Goal: Communication & Community: Answer question/provide support

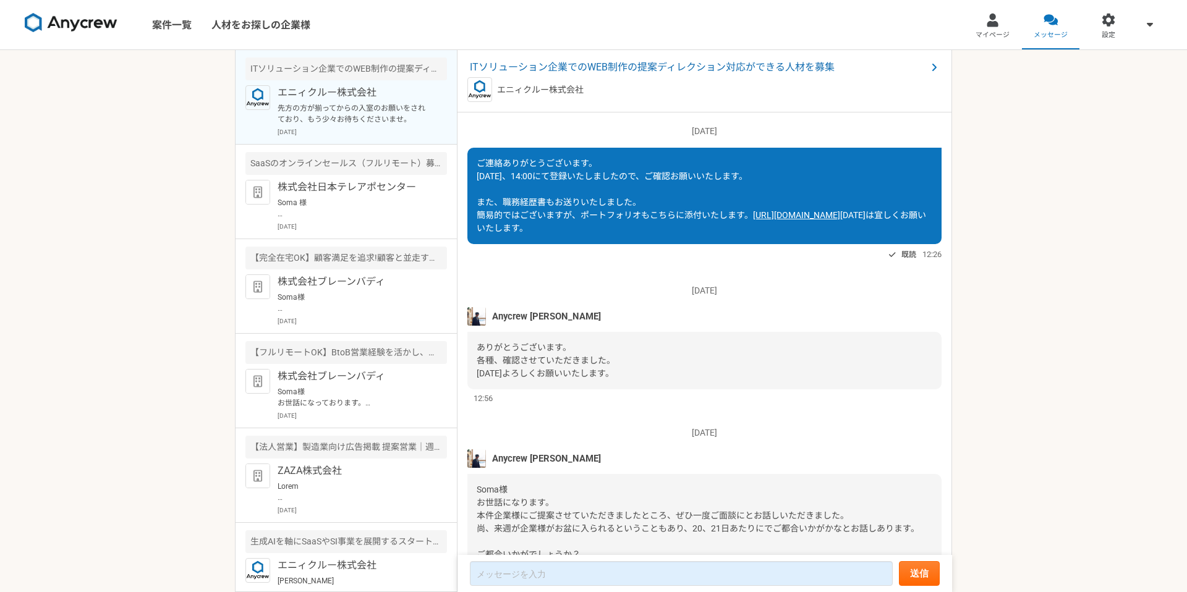
scroll to position [1450, 0]
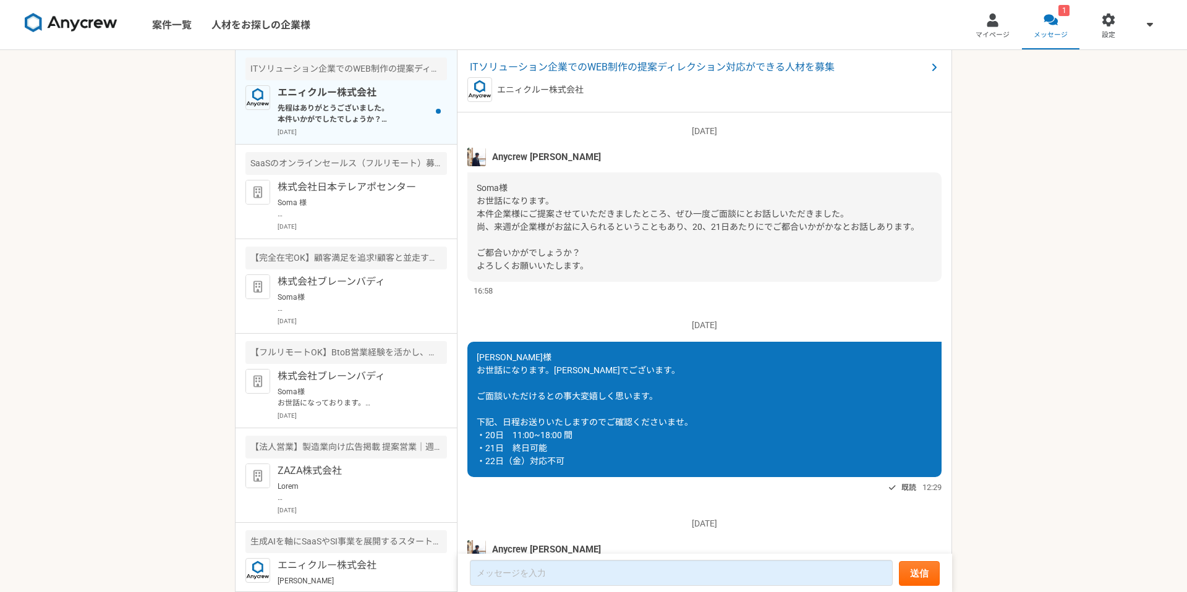
scroll to position [1359, 0]
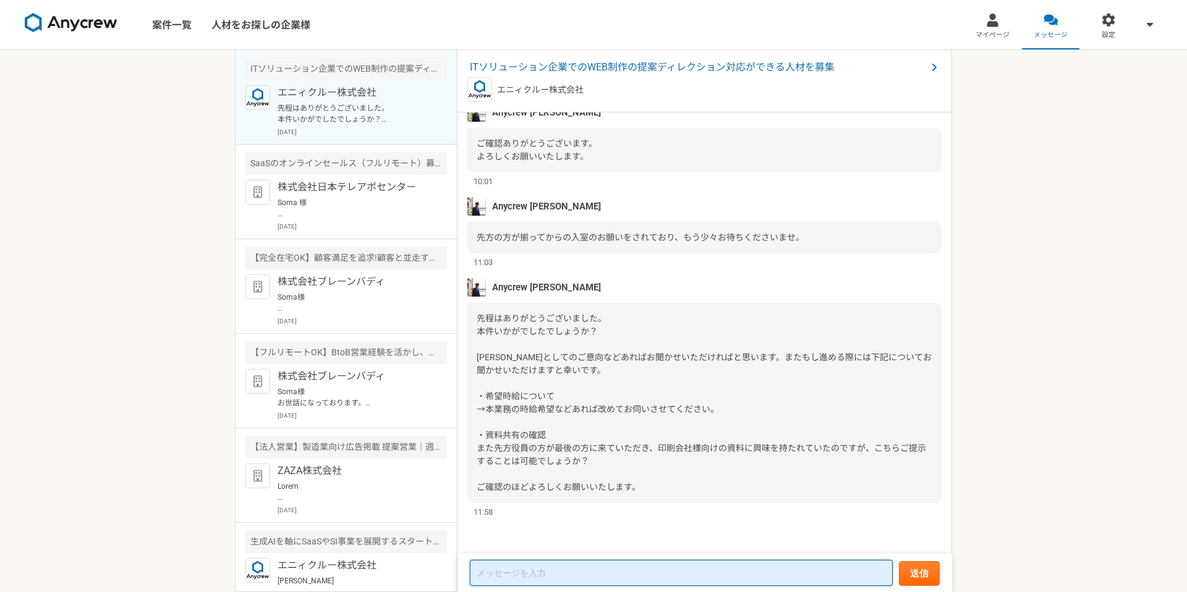
click at [548, 574] on textarea at bounding box center [681, 573] width 423 height 26
type textarea "本"
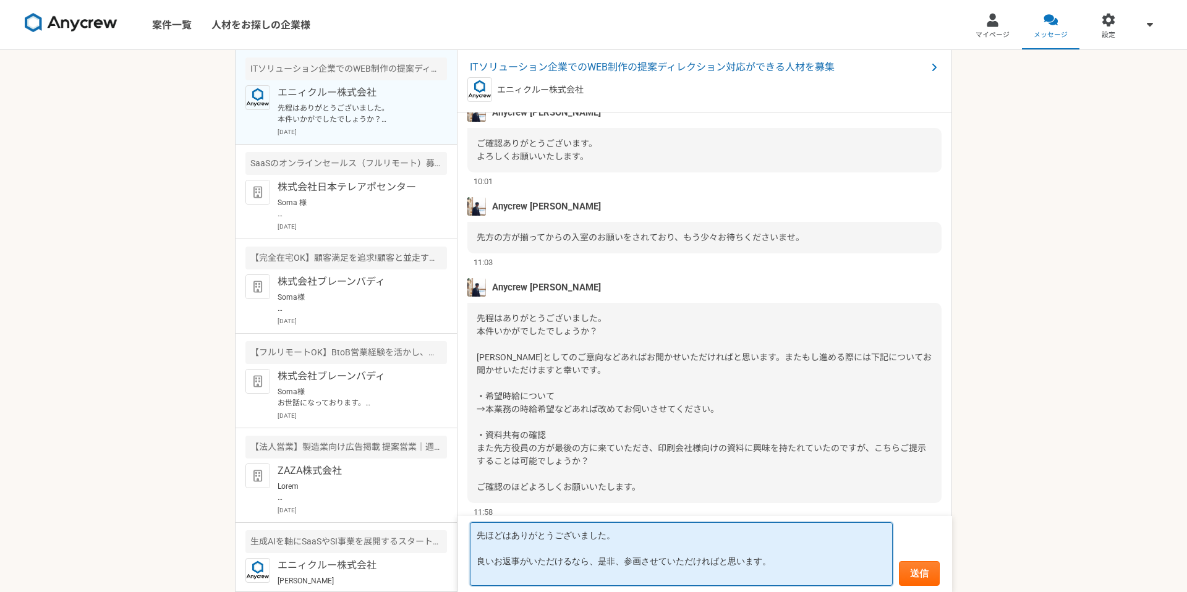
click at [485, 553] on textarea "先ほどはありがとうございました。 良いお返事がいただけるなら、是非、参画させていただければと思います。" at bounding box center [681, 555] width 423 height 64
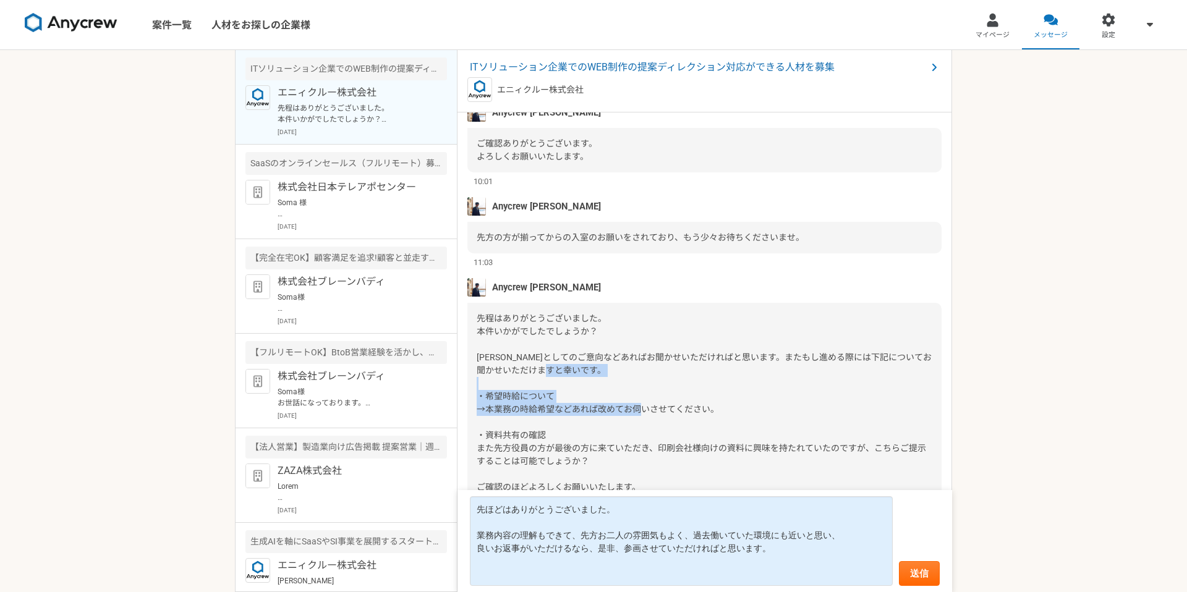
drag, startPoint x: 479, startPoint y: 398, endPoint x: 740, endPoint y: 409, distance: 261.2
click at [740, 409] on div "先程はありがとうございました。 本件いかがでしたでしょうか？ [PERSON_NAME]としてのご意向などあればお聞かせいただければと思います。またもし進める…" at bounding box center [705, 403] width 474 height 200
copy span "・希望時給について →本業務の時給希望などあれば改めてお伺いさせてください。"
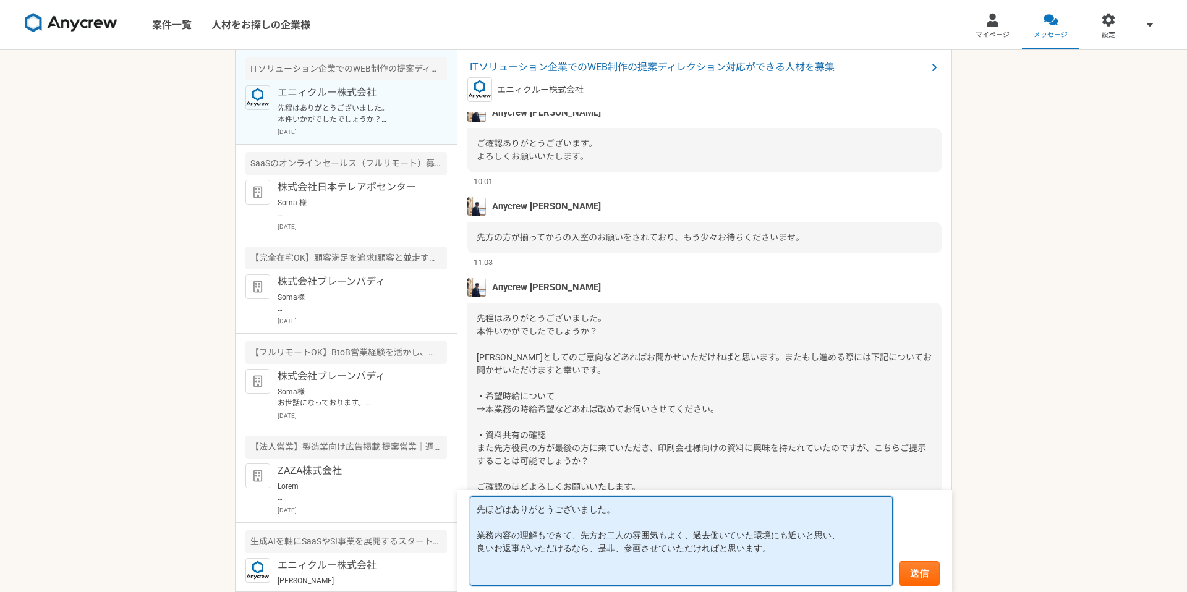
click at [554, 575] on textarea "先ほどはありがとうございました。 業務内容の理解もできて、先方お二人の雰囲気もよく、過去働いていた環境にも近いと思い、 良いお返事がいただけるなら、是非、参画…" at bounding box center [681, 542] width 423 height 90
paste textarea "・希望時給について →本業務の時給希望などあれば改めてお伺いさせてください。"
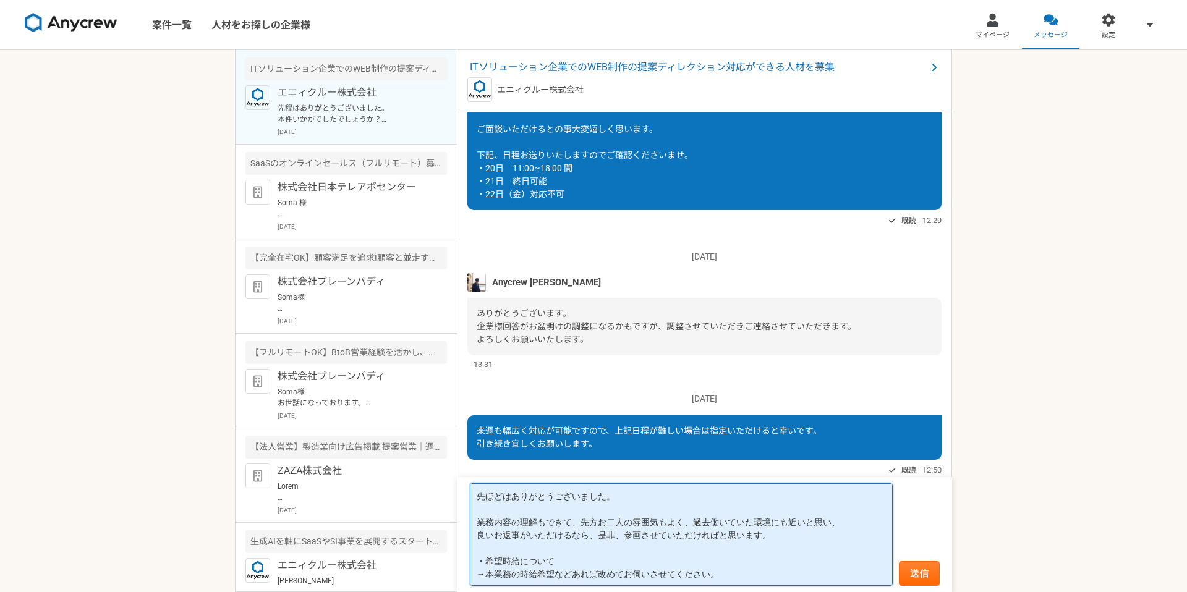
scroll to position [248, 0]
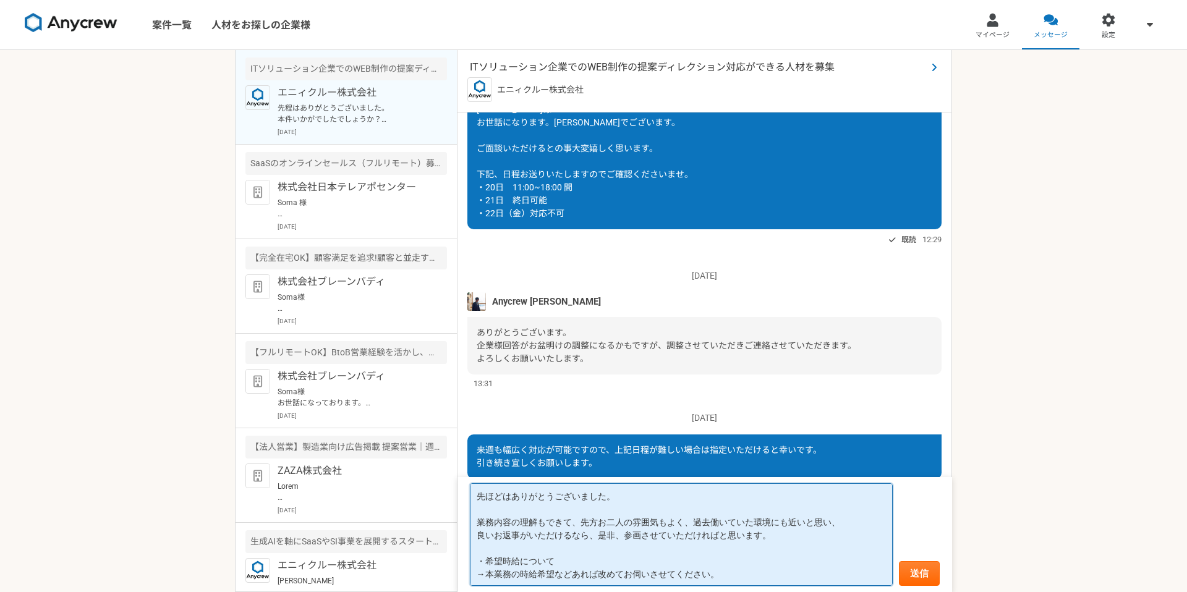
type textarea "先ほどはありがとうございました。 業務内容の理解もできて、先方お二人の雰囲気もよく、過去働いていた環境にも近いと思い、 良いお返事がいただけるなら、是非、参画…"
click at [500, 64] on span "ITソリューション企業でのWEB制作の提案ディレクション対応ができる人材を募集" at bounding box center [698, 67] width 457 height 15
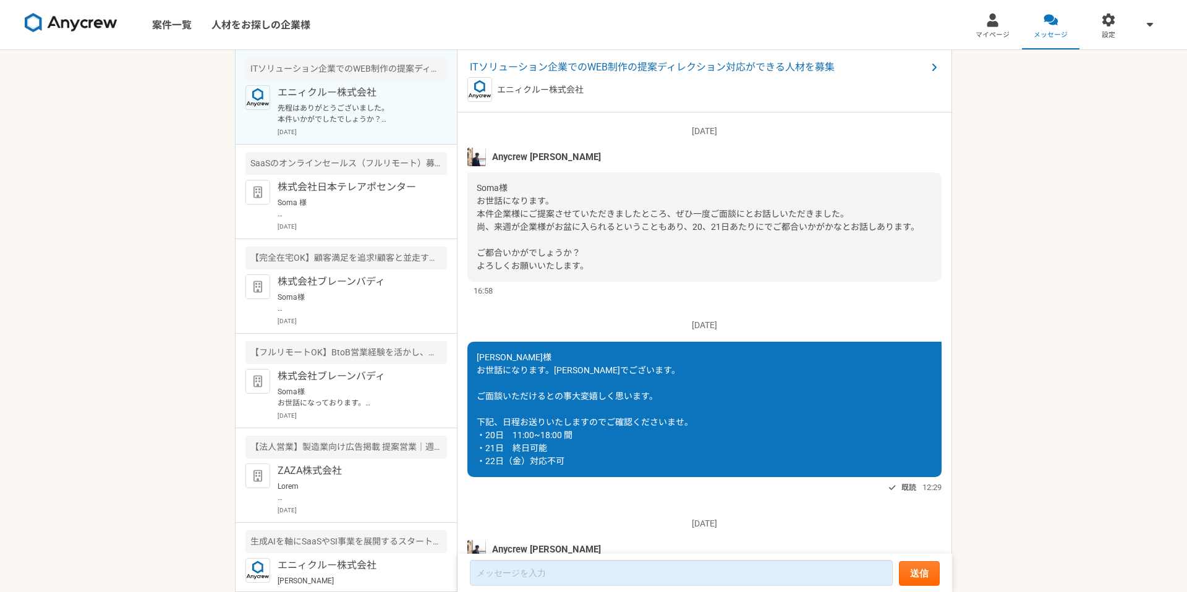
scroll to position [1359, 0]
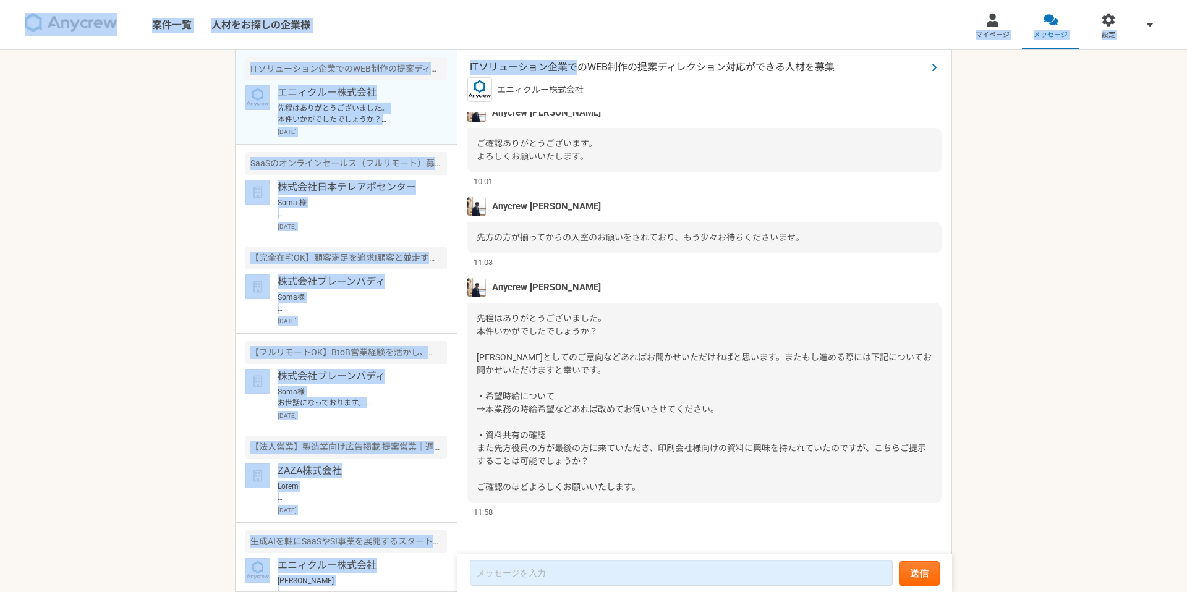
click at [580, 67] on span "ITソリューション企業でのWEB制作の提案ディレクション対応ができる人材を募集" at bounding box center [698, 67] width 457 height 15
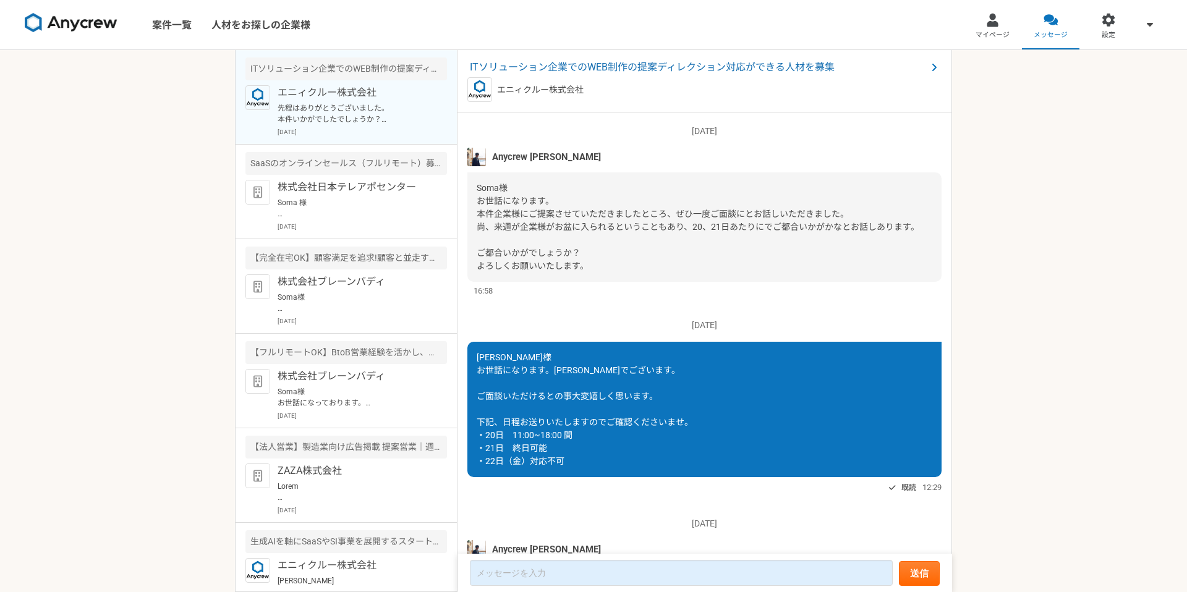
scroll to position [1359, 0]
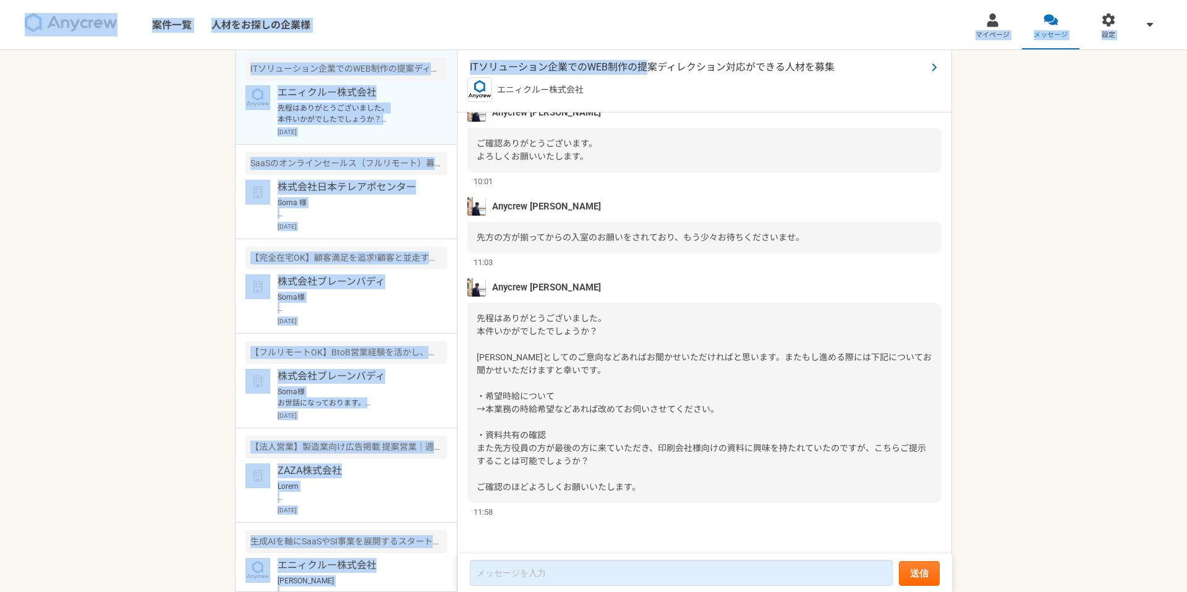
click at [645, 71] on span "ITソリューション企業でのWEB制作の提案ディレクション対応ができる人材を募集" at bounding box center [698, 67] width 457 height 15
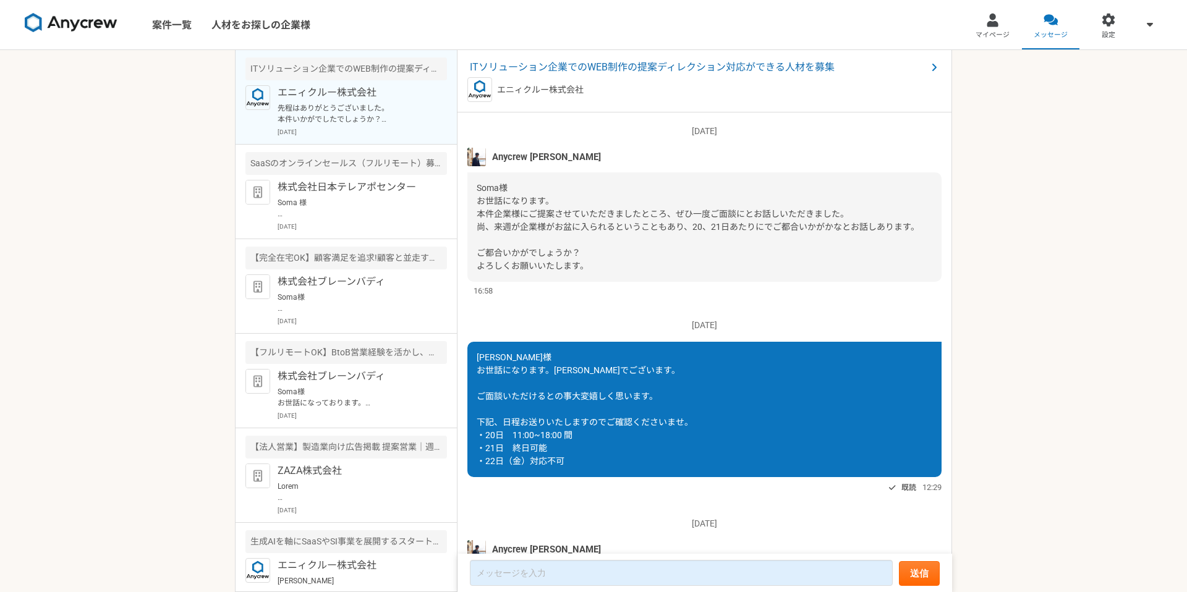
scroll to position [1359, 0]
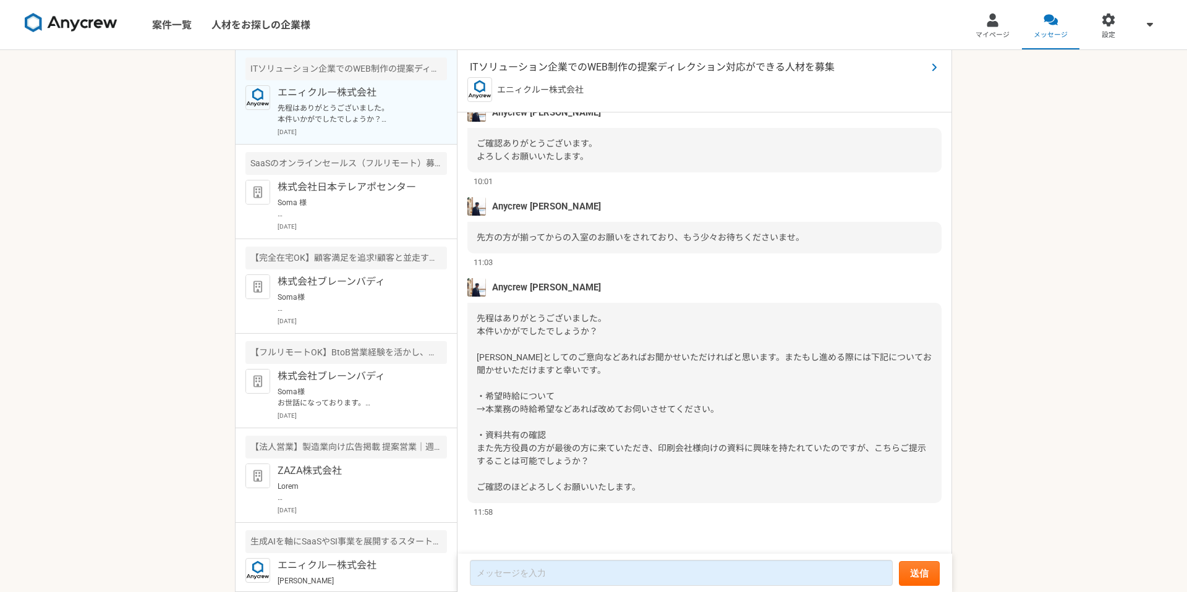
click at [584, 68] on span "ITソリューション企業でのWEB制作の提案ディレクション対応ができる人材を募集" at bounding box center [698, 67] width 457 height 15
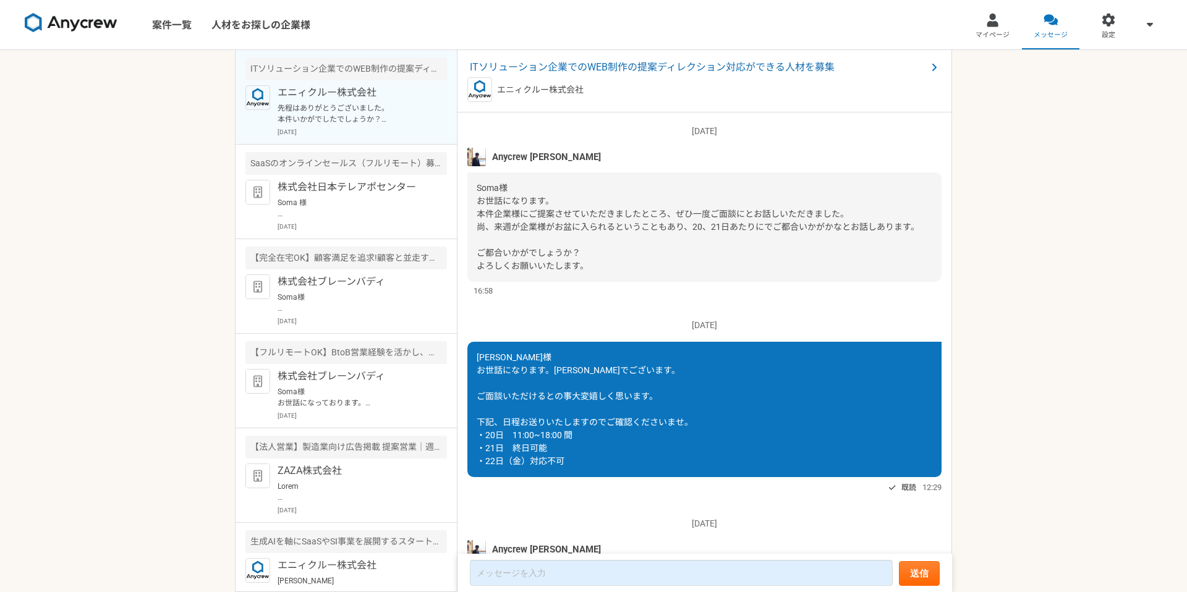
scroll to position [1359, 0]
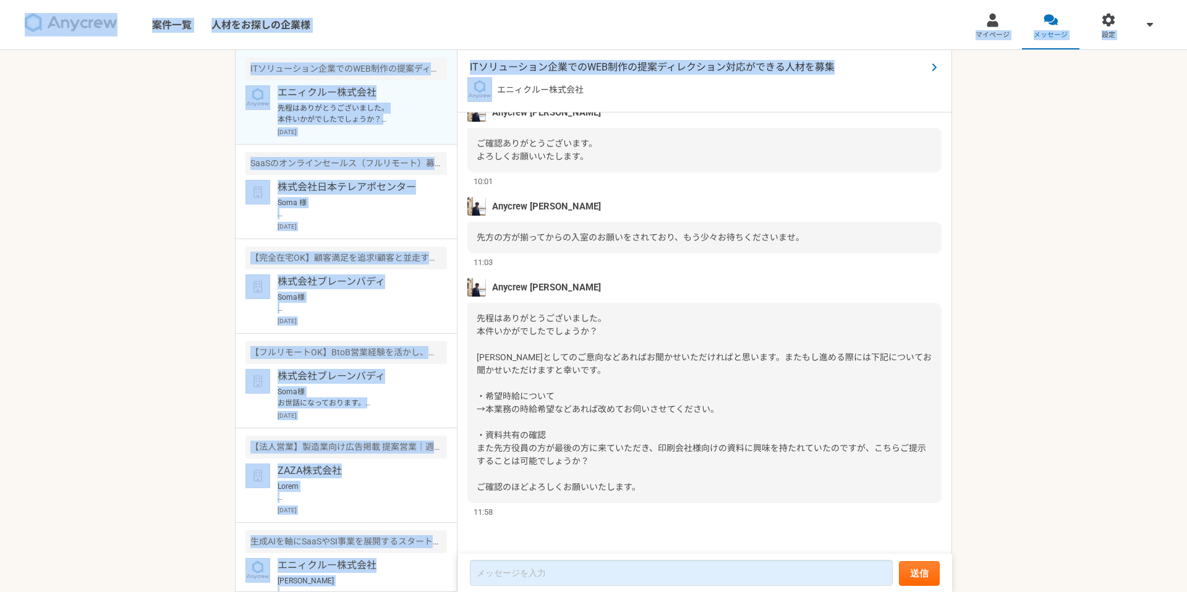
click at [937, 67] on icon at bounding box center [934, 67] width 6 height 10
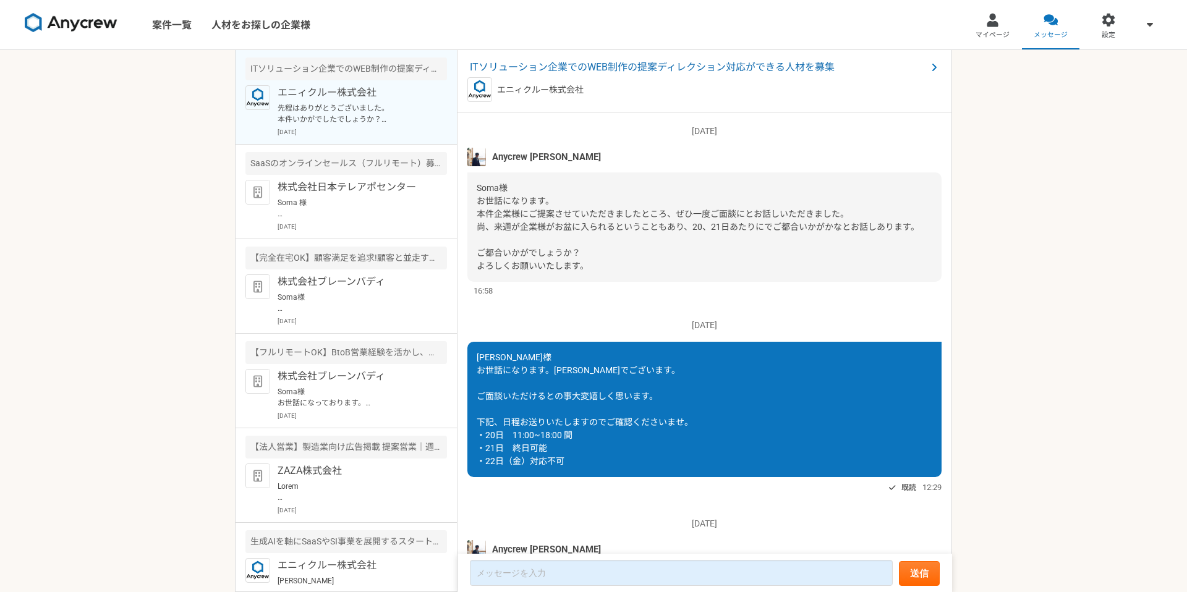
scroll to position [1359, 0]
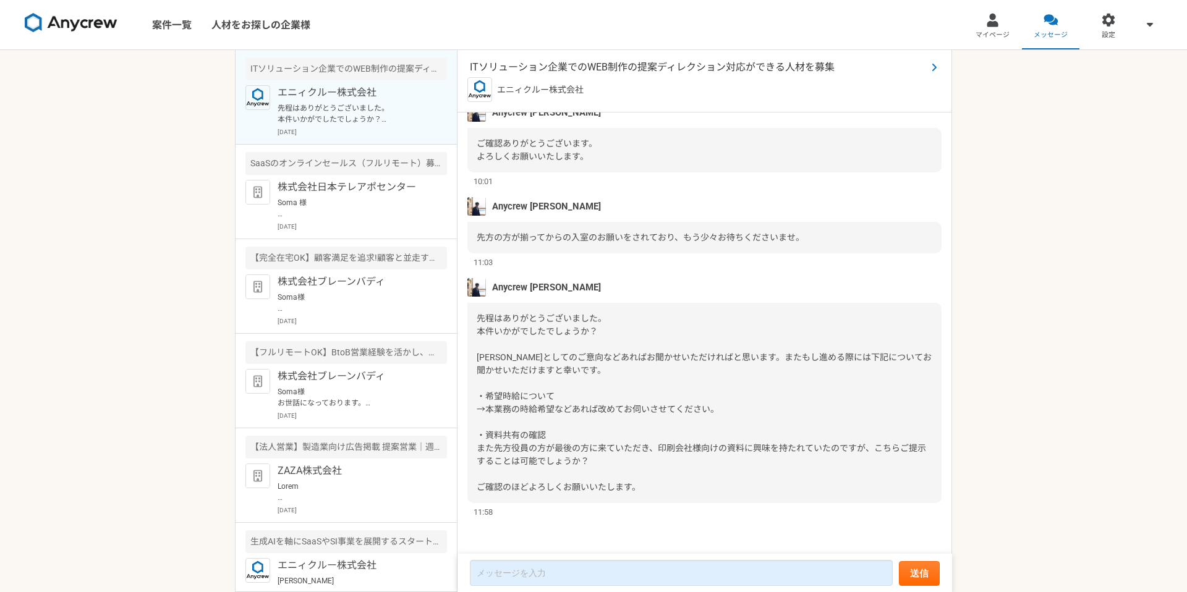
click at [653, 62] on span "ITソリューション企業でのWEB制作の提案ディレクション対応ができる人材を募集" at bounding box center [698, 67] width 457 height 15
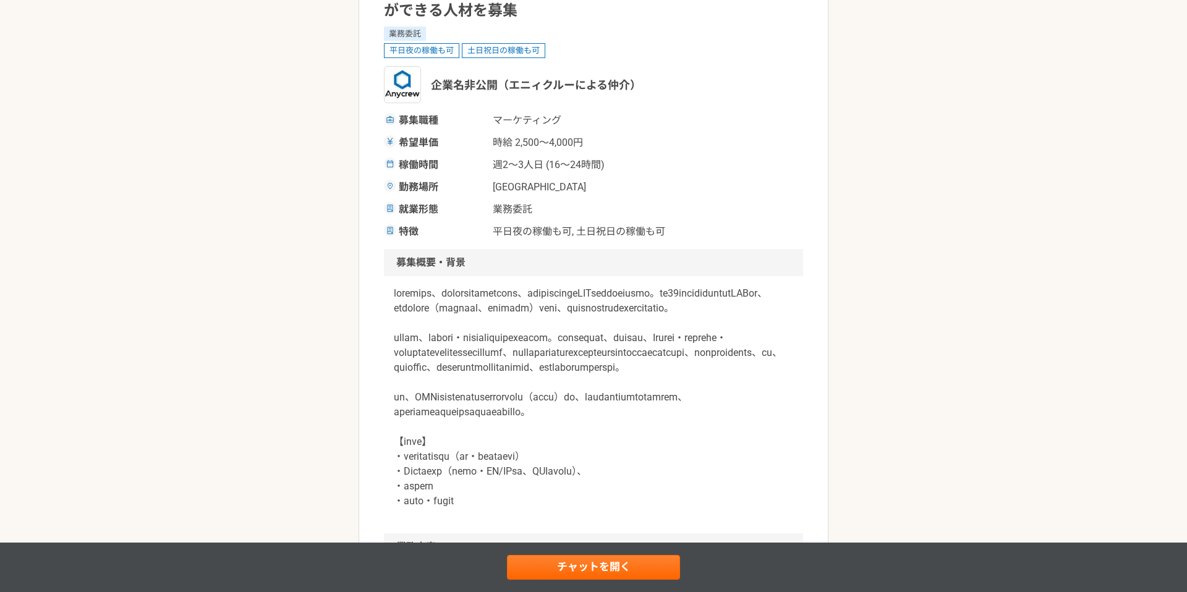
scroll to position [140, 0]
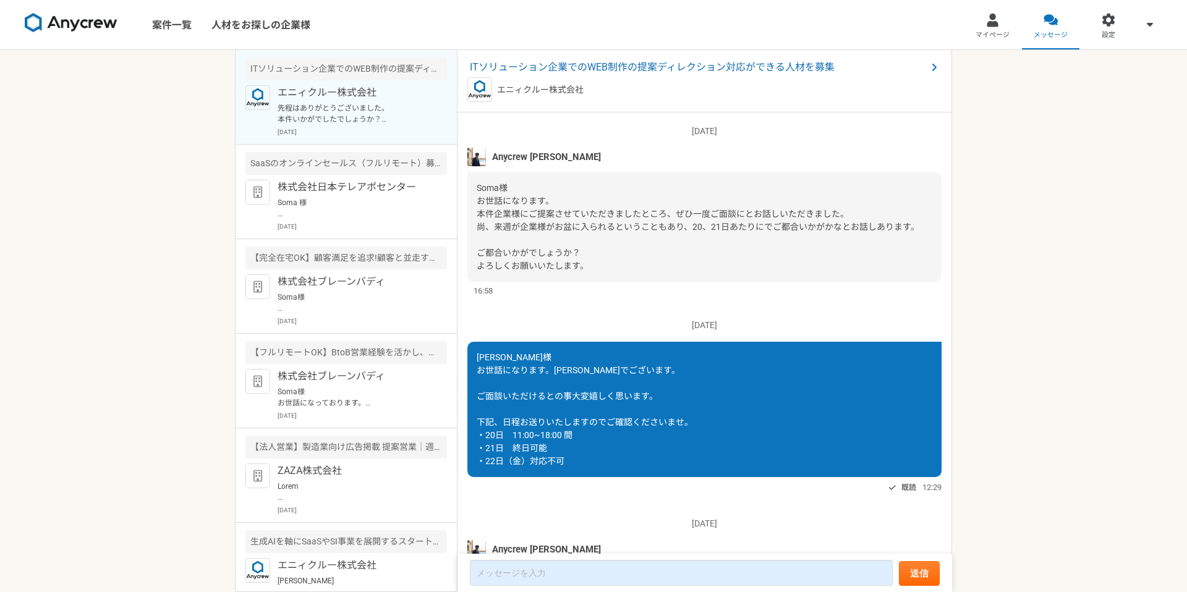
scroll to position [1359, 0]
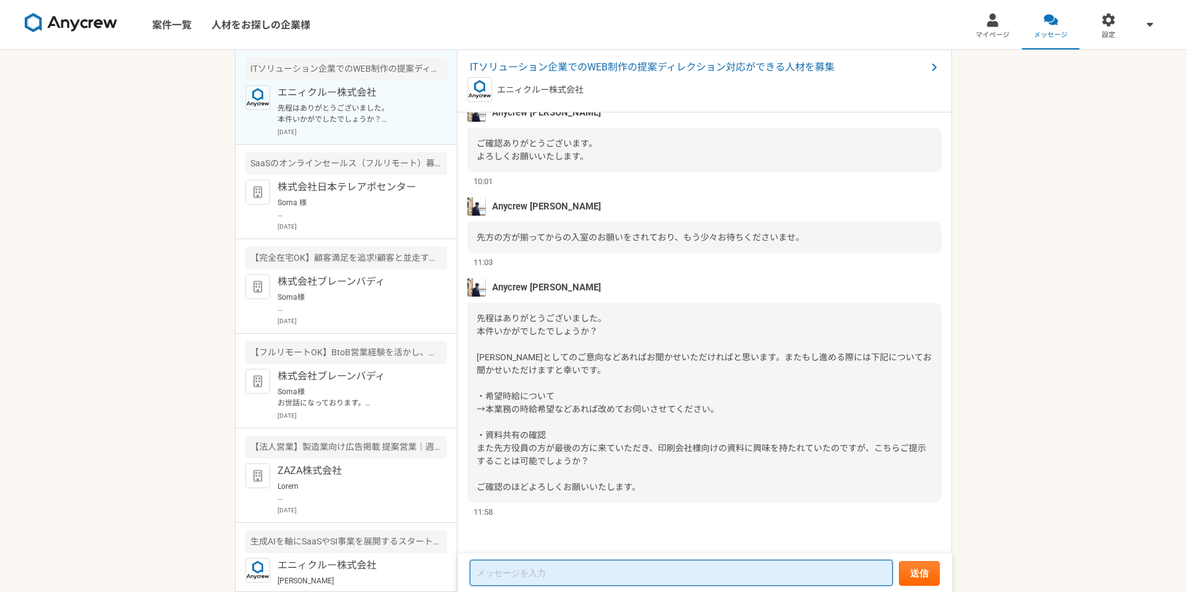
click at [548, 580] on textarea at bounding box center [681, 573] width 423 height 26
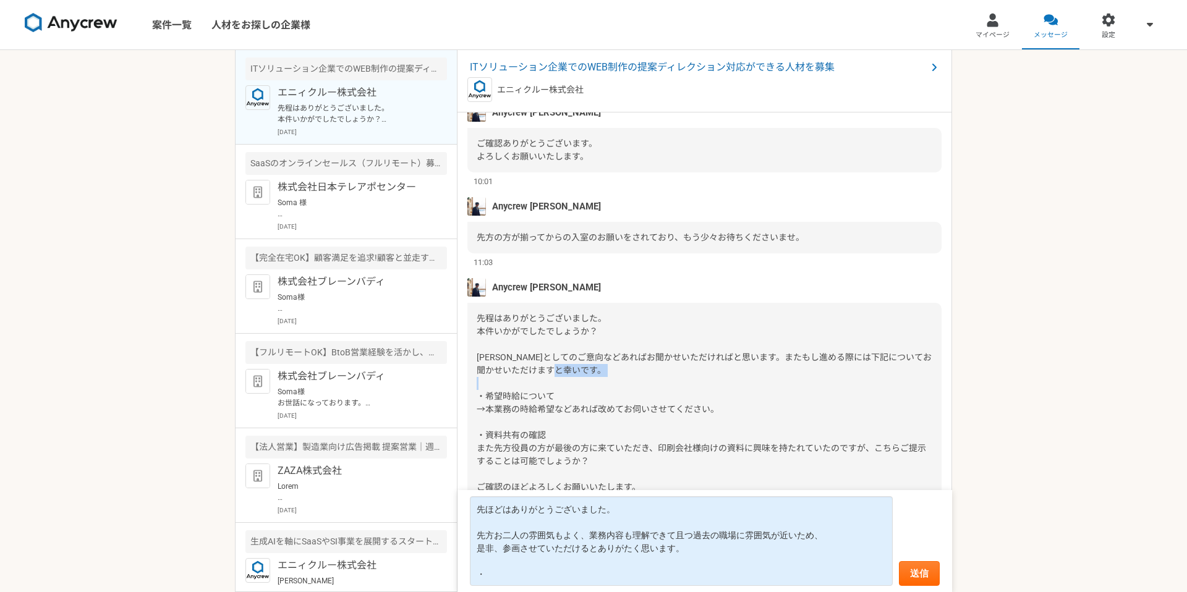
drag, startPoint x: 486, startPoint y: 398, endPoint x: 564, endPoint y: 395, distance: 78.0
click at [564, 395] on div "先程はありがとうございました。 本件いかがでしたでしょうか？ [PERSON_NAME]としてのご意向などあればお聞かせいただければと思います。またもし進める…" at bounding box center [705, 403] width 474 height 200
copy span "希望時給について"
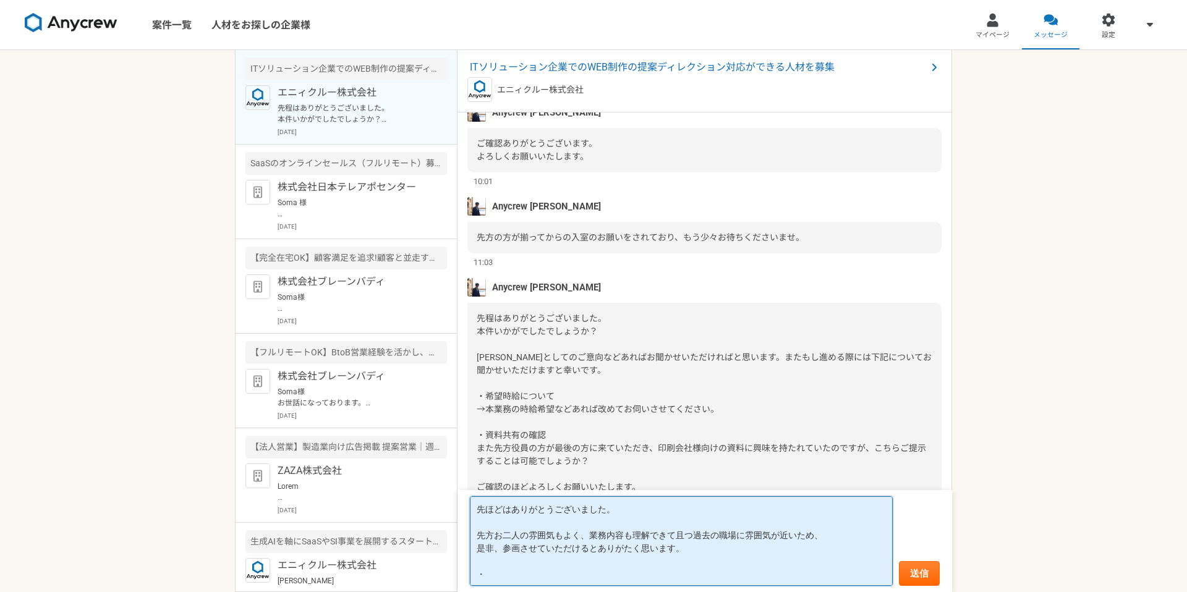
click at [500, 576] on textarea "先ほどはありがとうございました。 先方お二人の雰囲気もよく、業務内容も理解できて且つ過去の職場に雰囲気が近いため、 是非、参画させていただけるとありがたく思い…" at bounding box center [681, 542] width 423 height 90
paste textarea "希望時給について"
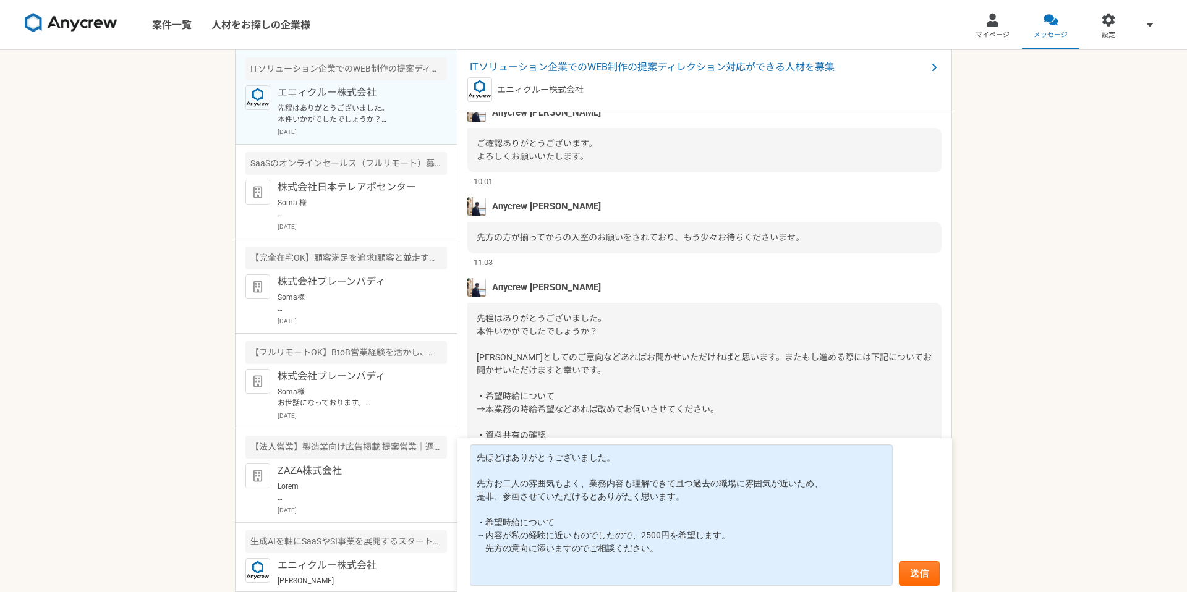
click at [578, 307] on div "先程はありがとうございました。 本件いかがでしたでしょうか？ [PERSON_NAME]としてのご意向などあればお聞かせいただければと思います。またもし進める…" at bounding box center [705, 403] width 474 height 200
click at [539, 432] on span "先程はありがとうございました。 本件いかがでしたでしょうか？ [PERSON_NAME]としてのご意向などあればお聞かせいただければと思います。またもし進める…" at bounding box center [704, 403] width 455 height 179
copy span "・資料共有の確認"
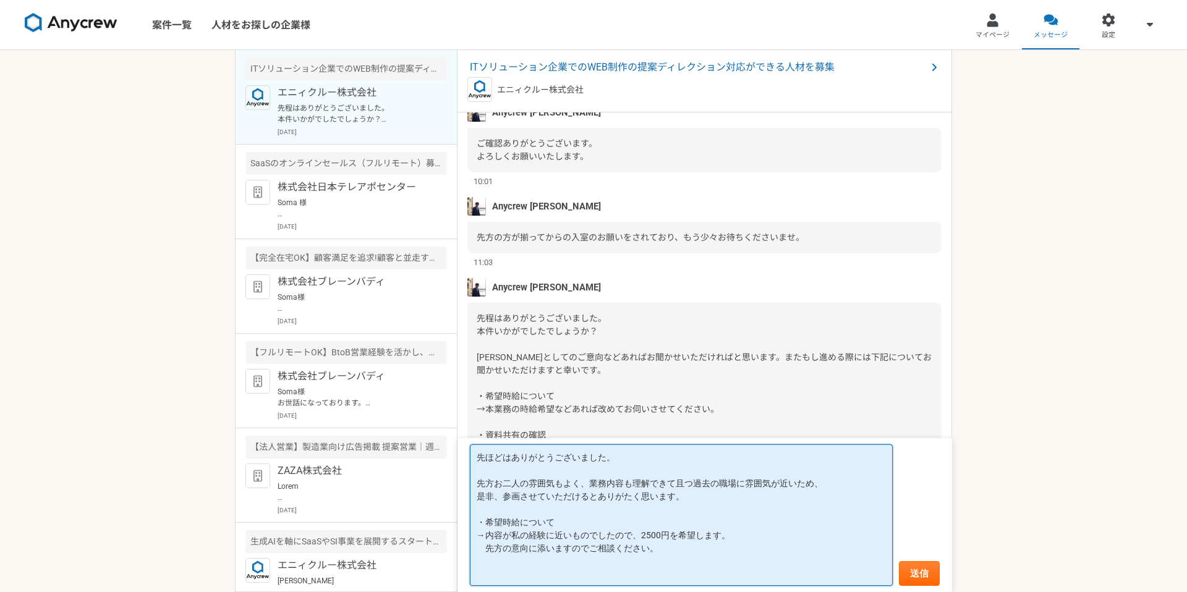
click at [505, 571] on textarea "先ほどはありがとうございました。 先方お二人の雰囲気もよく、業務内容も理解できて且つ過去の職場に雰囲気が近いため、 是非、参画させていただけるとありがたく思い…" at bounding box center [681, 516] width 423 height 142
paste textarea "・資料共有の確認"
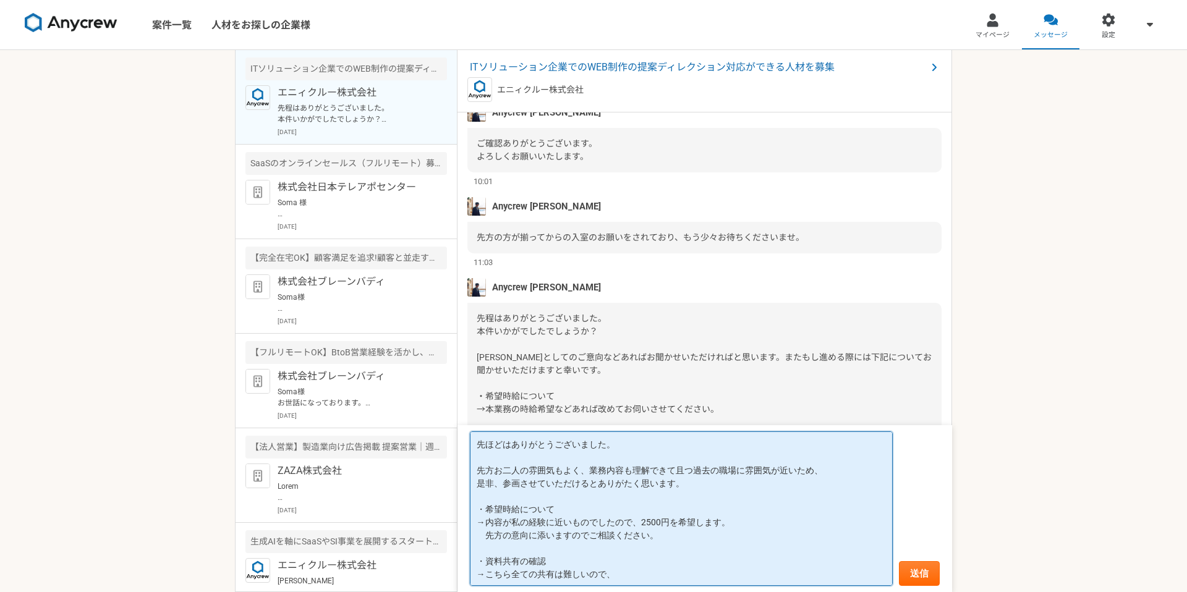
click at [624, 576] on textarea "先ほどはありがとうございました。 先方お二人の雰囲気もよく、業務内容も理解できて且つ過去の職場に雰囲気が近いため、 是非、参画させていただけるとありがたく思い…" at bounding box center [681, 509] width 423 height 155
type textarea "先ほどはありがとうございました。 先方お二人の雰囲気もよく、業務内容も理解できて且つ過去の職場に雰囲気が近いため、 是非、参画させていただけるとありがたく思い…"
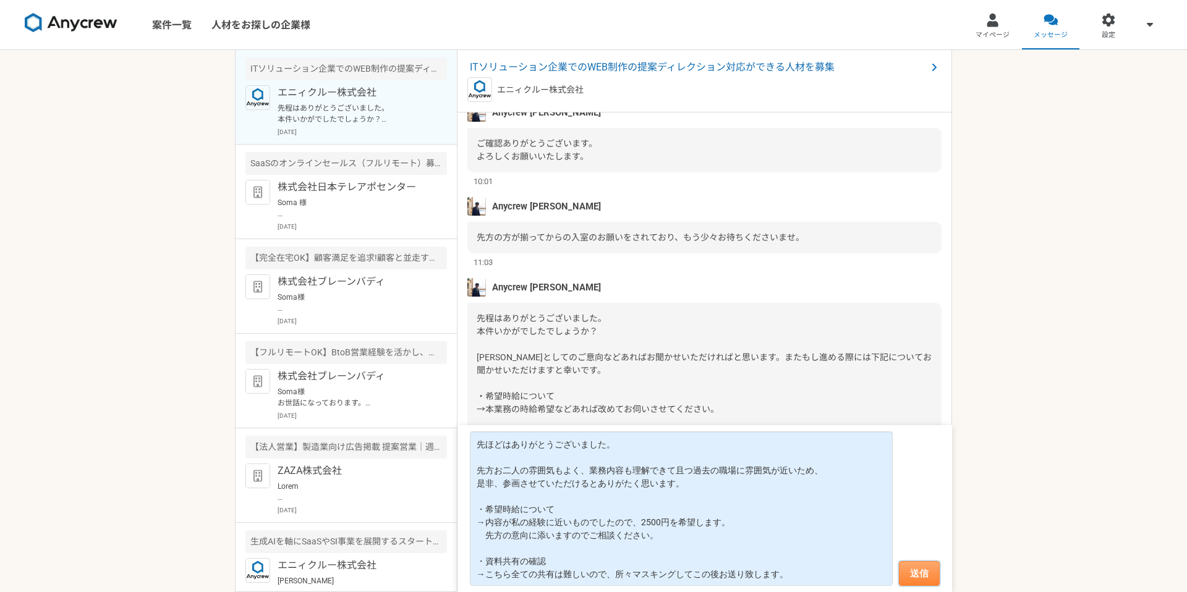
click at [913, 572] on button "送信" at bounding box center [919, 574] width 41 height 25
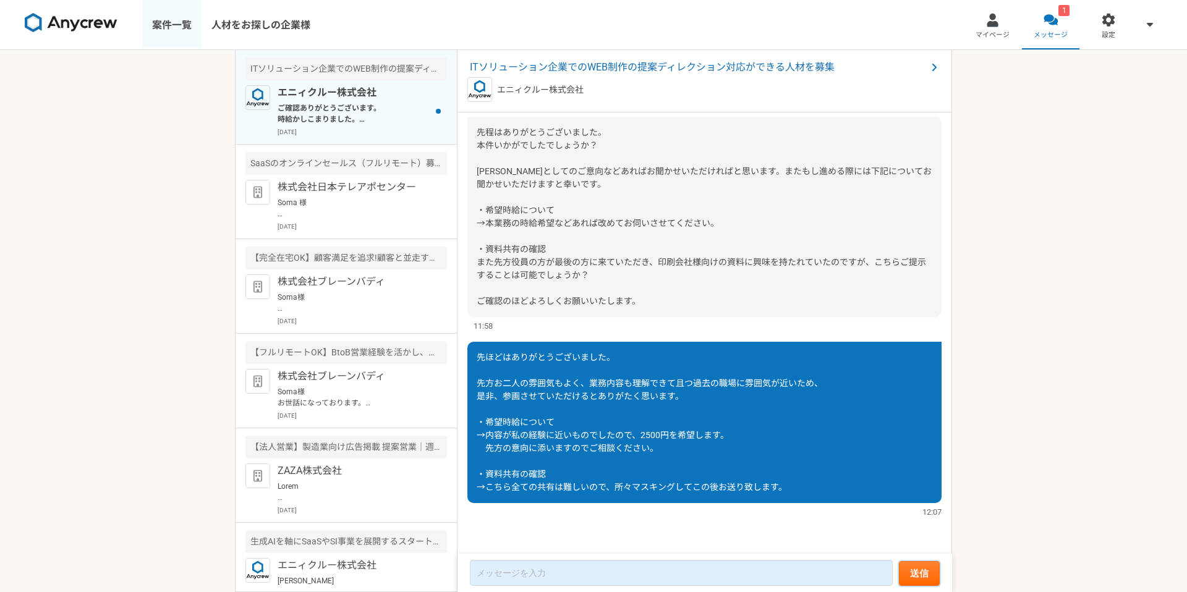
scroll to position [1328, 0]
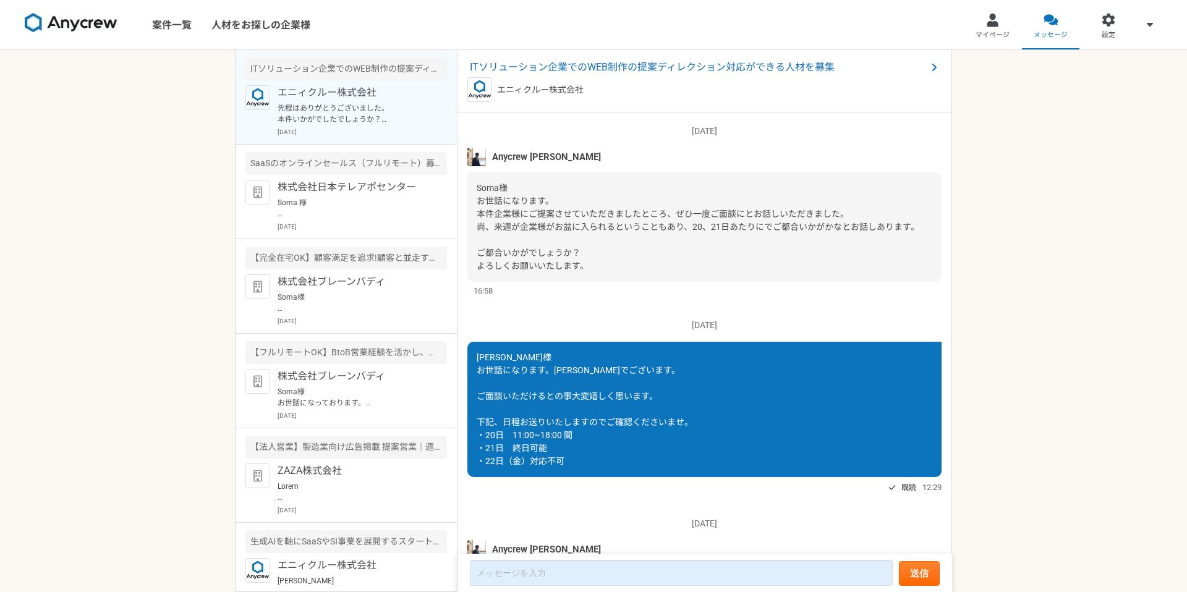
scroll to position [1359, 0]
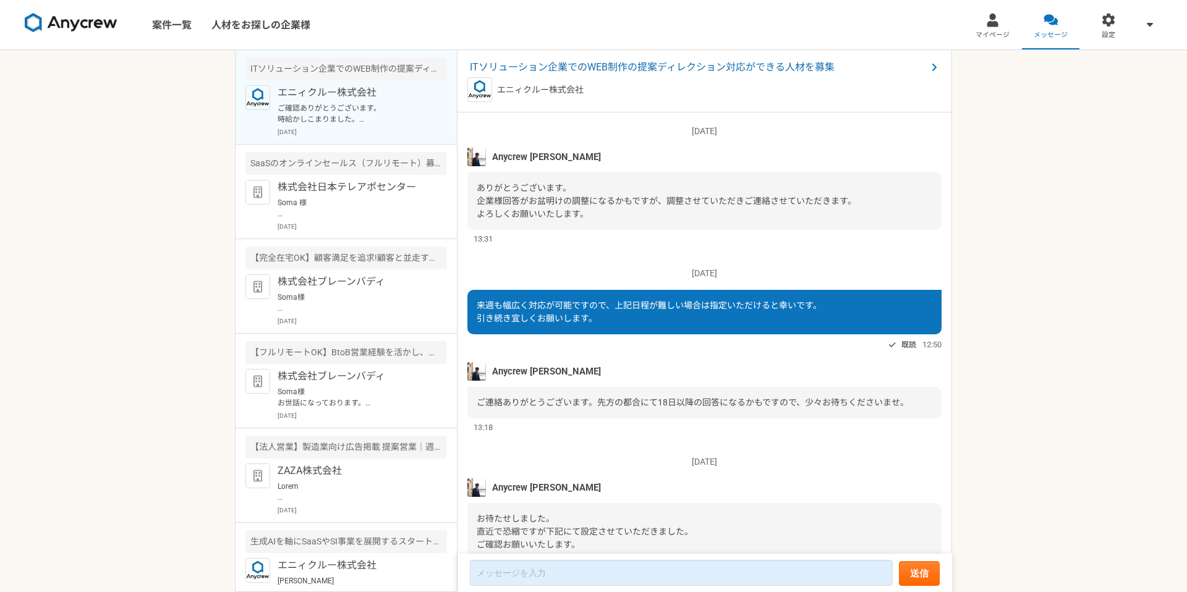
scroll to position [1328, 0]
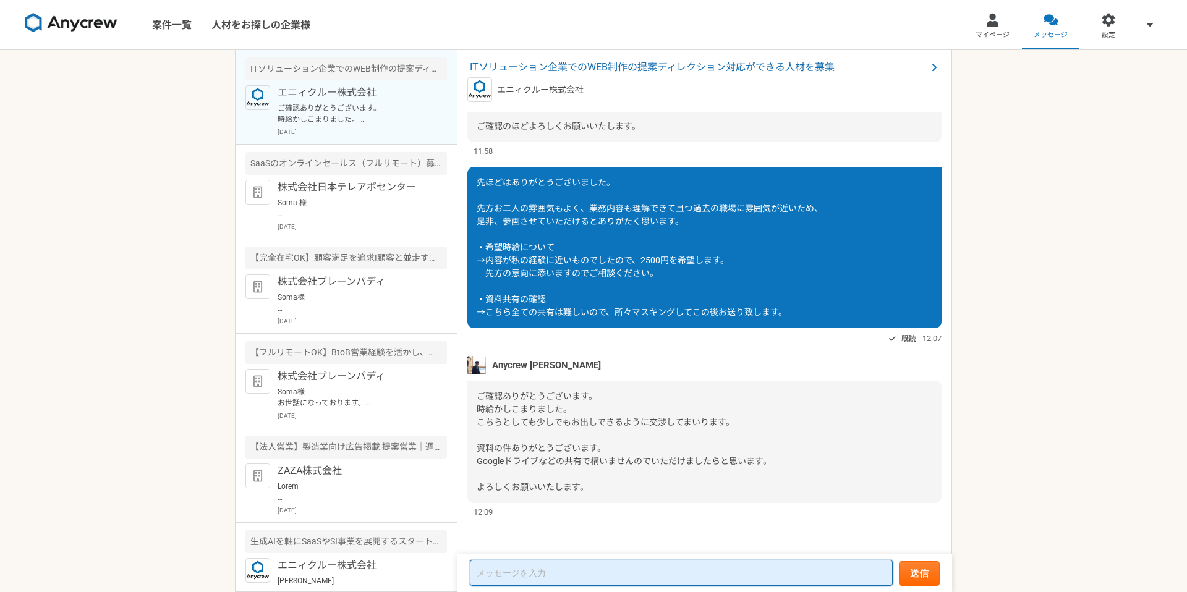
click at [545, 573] on textarea at bounding box center [681, 573] width 423 height 26
type textarea "承知しました。 ちなみに、先方の所感はいかがでしたでしょうか？"
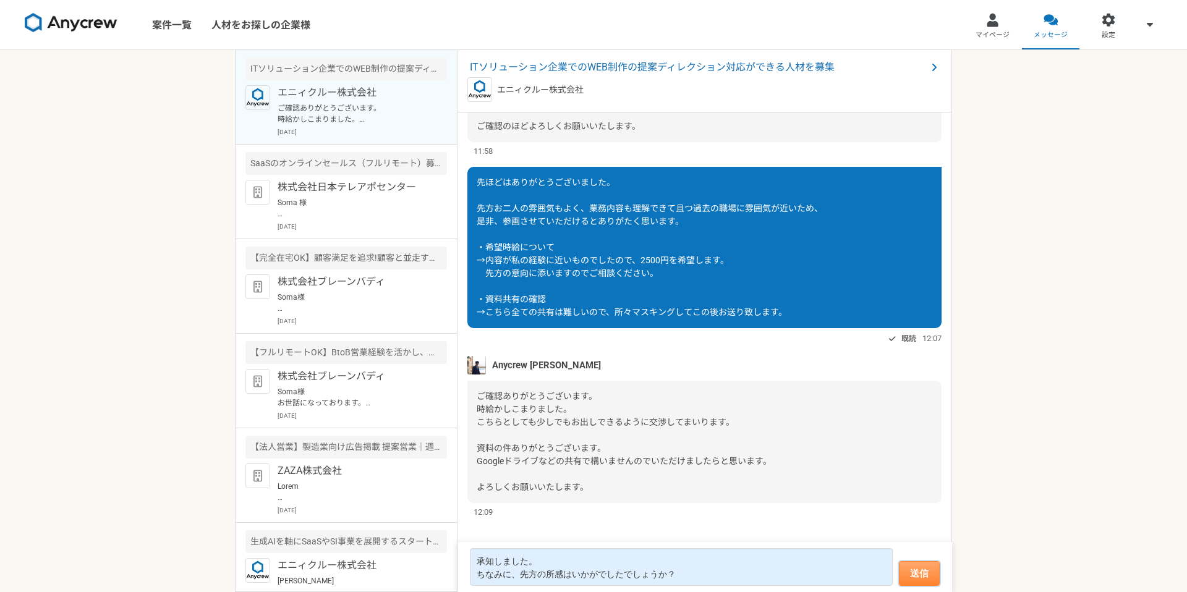
click at [906, 577] on button "送信" at bounding box center [919, 574] width 41 height 25
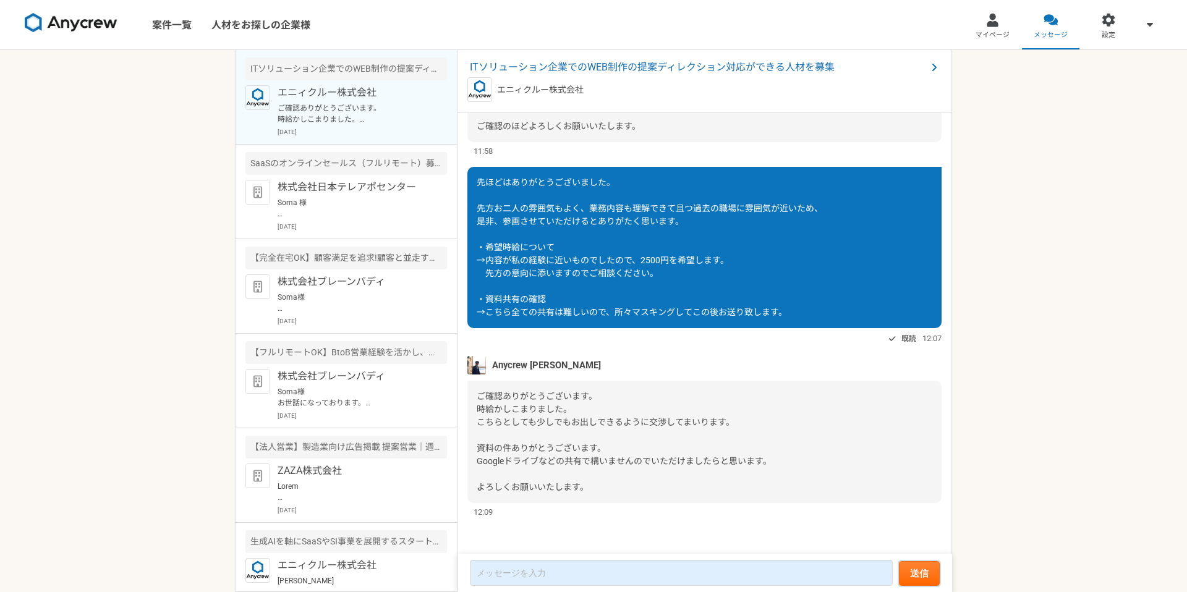
scroll to position [1258, 0]
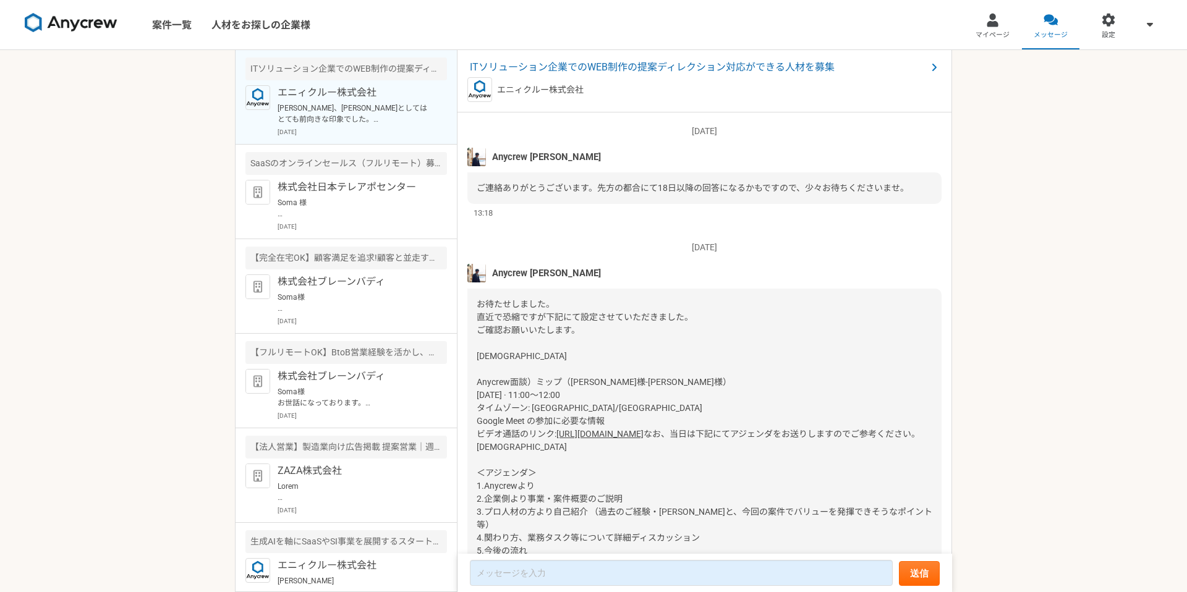
scroll to position [1331, 0]
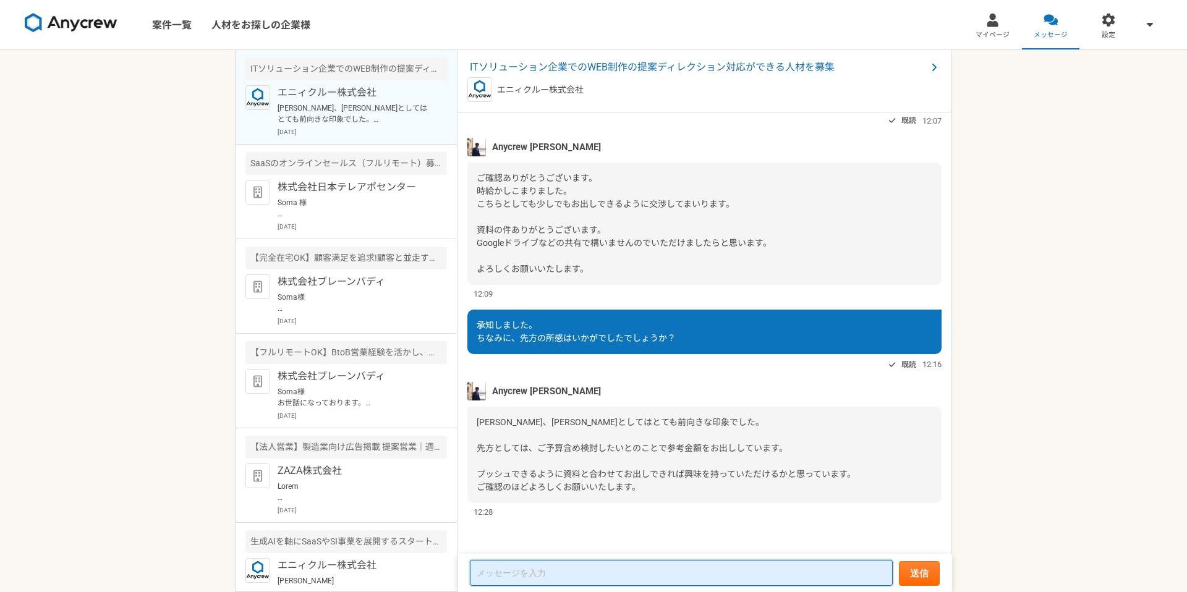
click at [543, 577] on textarea at bounding box center [681, 573] width 423 height 26
type textarea "ご"
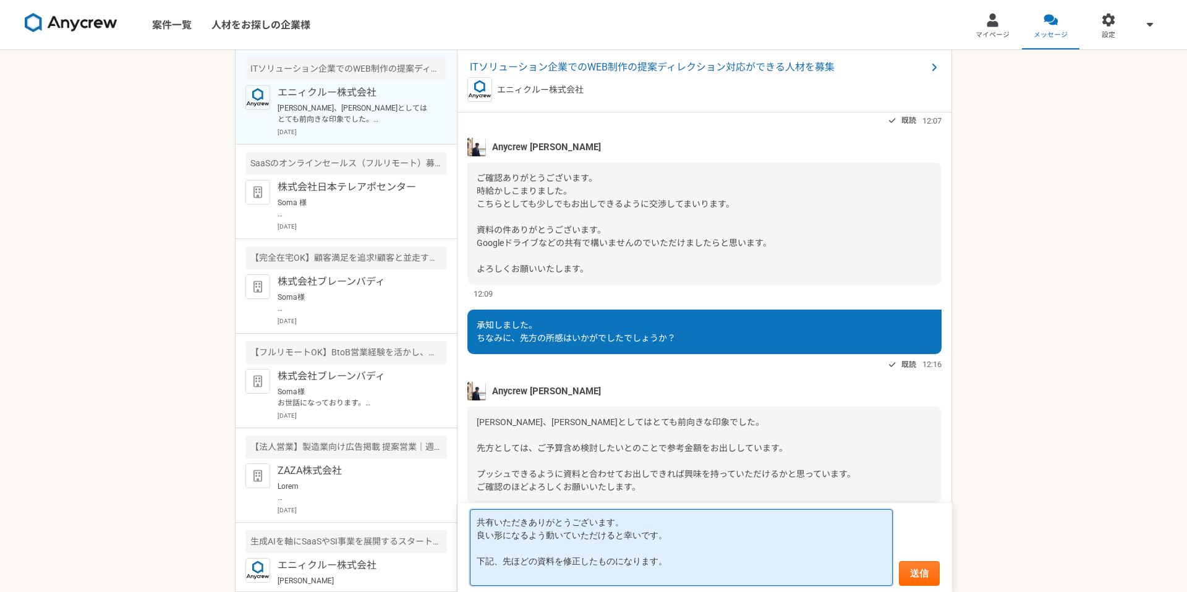
paste textarea "[URL][DOMAIN_NAME]"
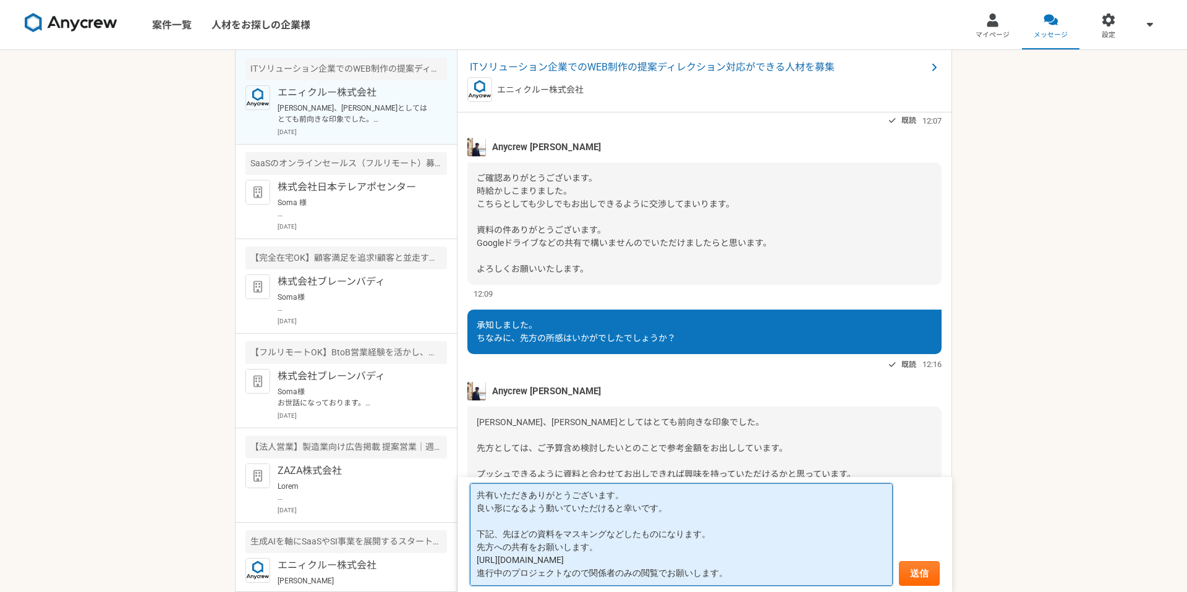
type textarea "共有いただきありがとうございます。 良い形になるよう動いていただけると幸いです。 下記、先ほどの資料をマスキングなどしたものになります。 先方への共有をお願い…"
click at [907, 581] on button "送信" at bounding box center [919, 574] width 41 height 25
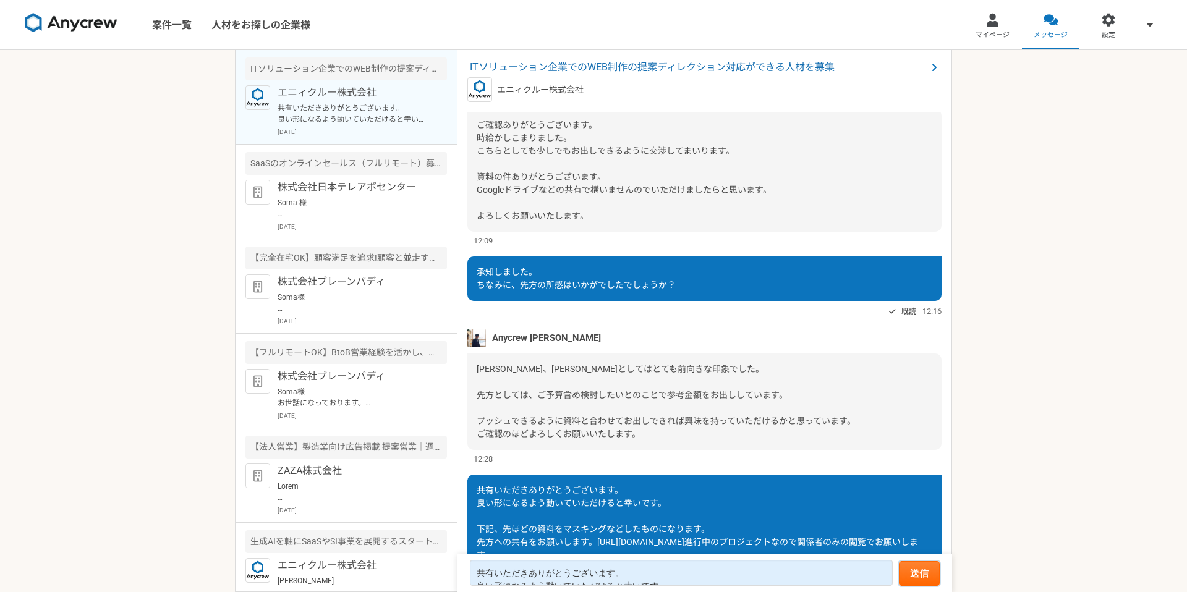
scroll to position [1349, 0]
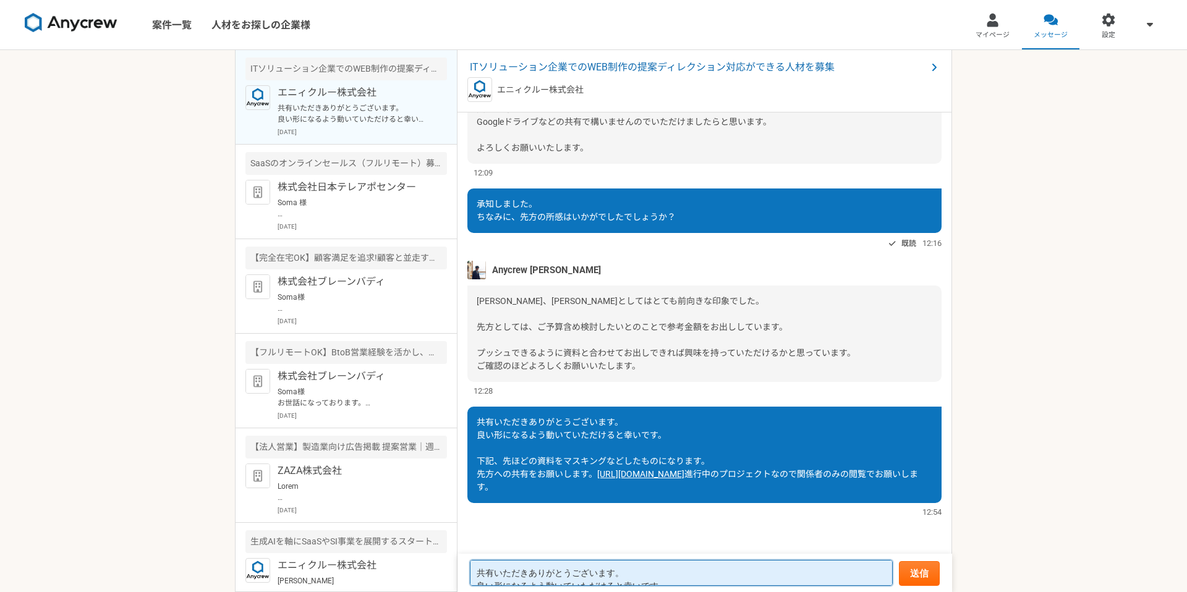
click at [555, 578] on textarea "共有いただきありがとうございます。 良い形になるよう動いていただけると幸いです。 下記、先ほどの資料をマスキングなどしたものになります。 先方への共有をお願い…" at bounding box center [681, 573] width 423 height 26
type textarea "あ"
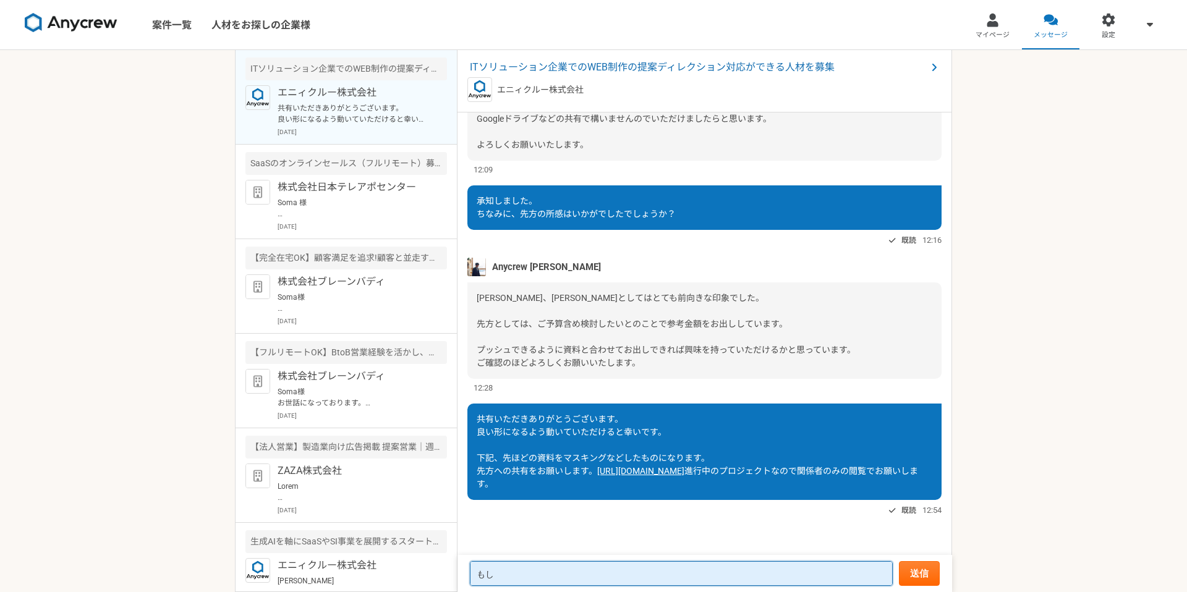
type textarea "も"
type textarea "1点質問なのですが、支払いサイトはどのようなサイクルでしょうか？"
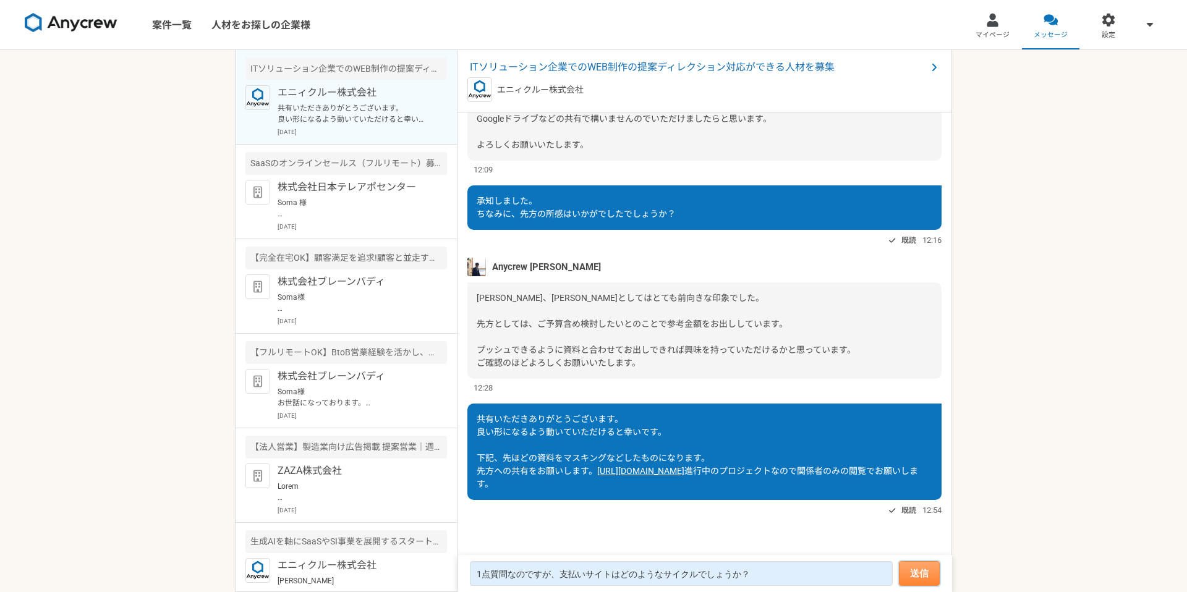
click at [925, 569] on button "送信" at bounding box center [919, 574] width 41 height 25
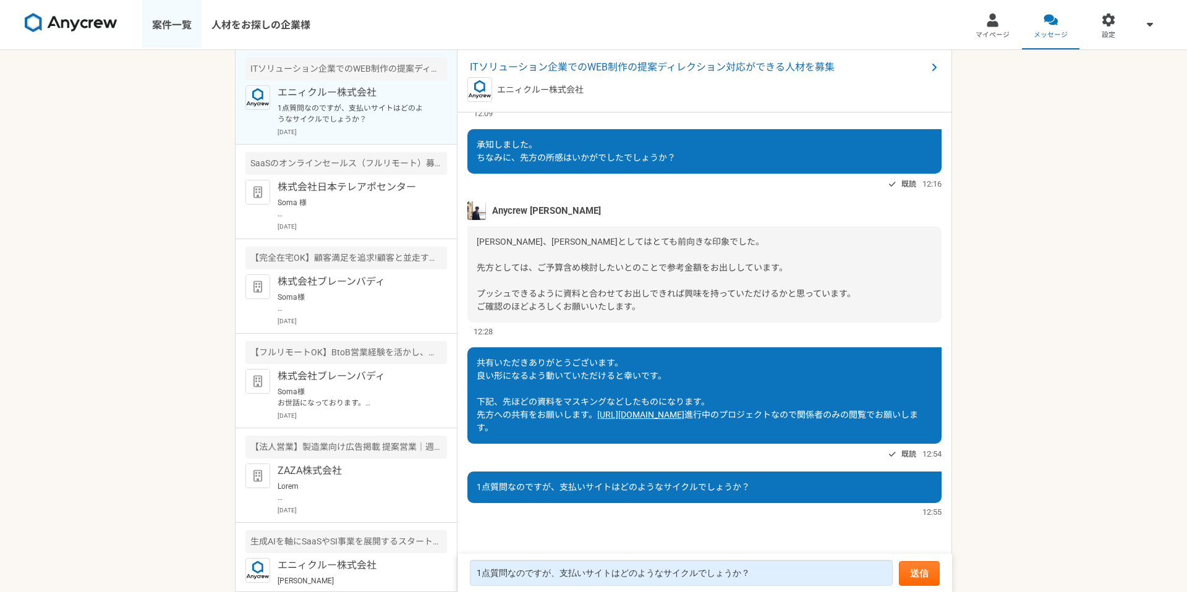
click at [192, 29] on link "案件一覧" at bounding box center [171, 24] width 59 height 49
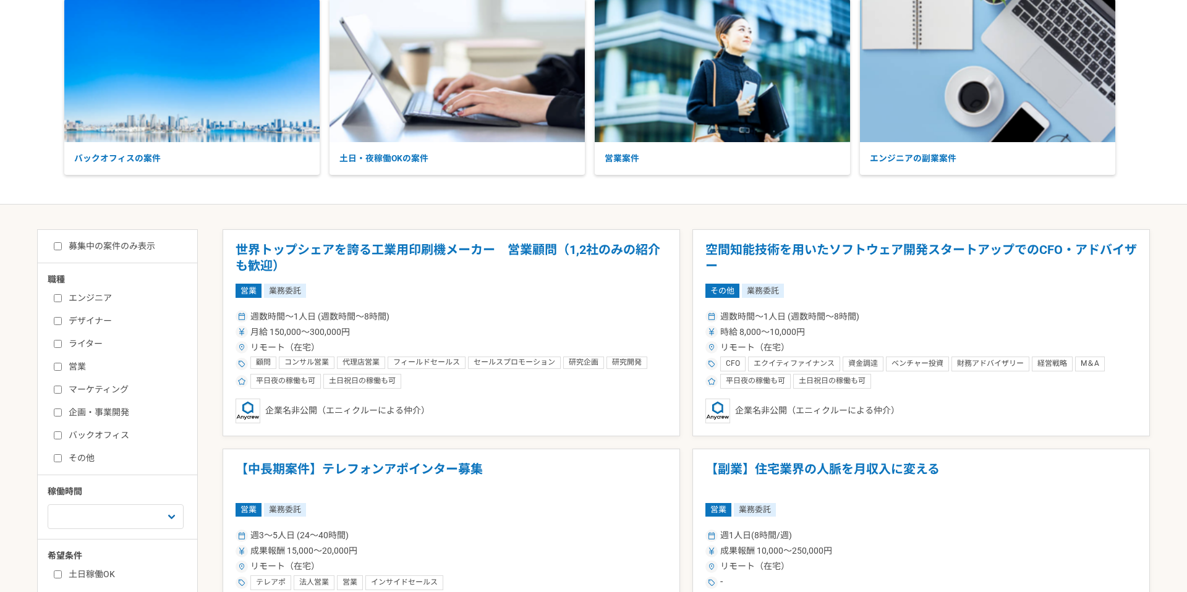
scroll to position [77, 0]
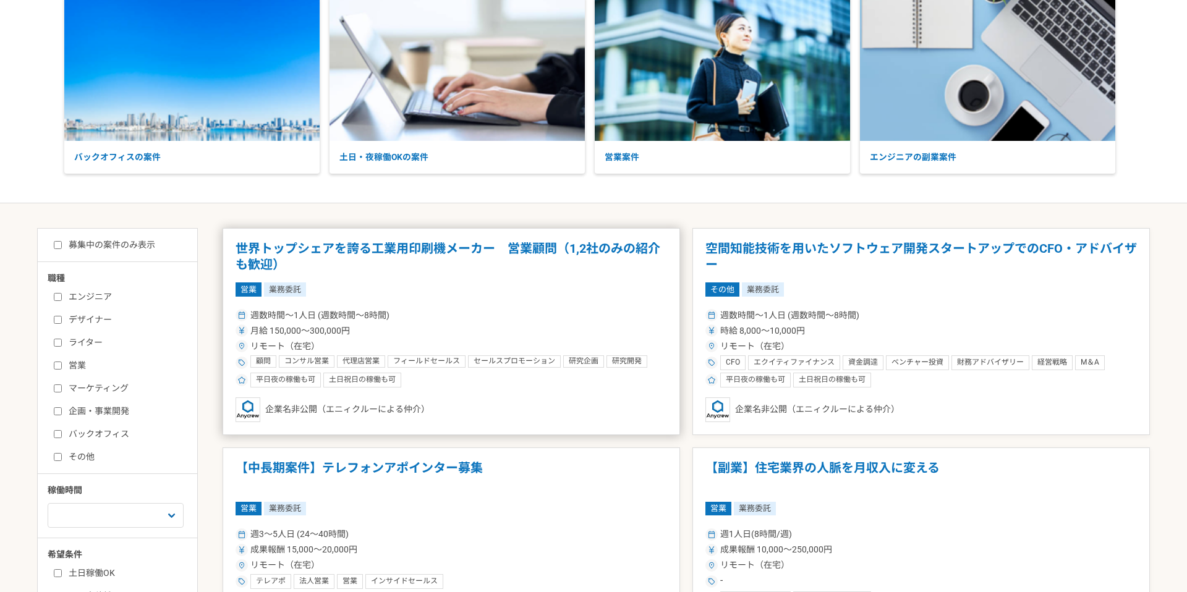
click at [580, 240] on article "世界トップシェアを誇る工業用印刷機メーカー　営業顧問（1,2社のみの紹介も歓迎） 営業 業務委託 週数時間〜1人日 (週数時間〜8時間) 月給 150,000…" at bounding box center [452, 331] width 458 height 207
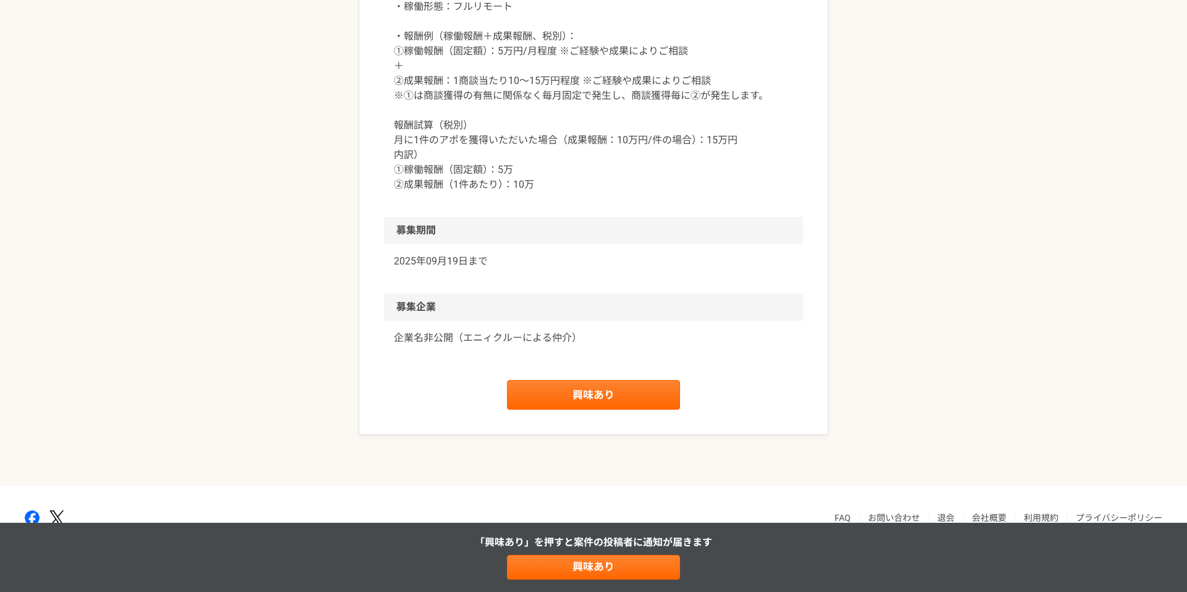
scroll to position [1521, 0]
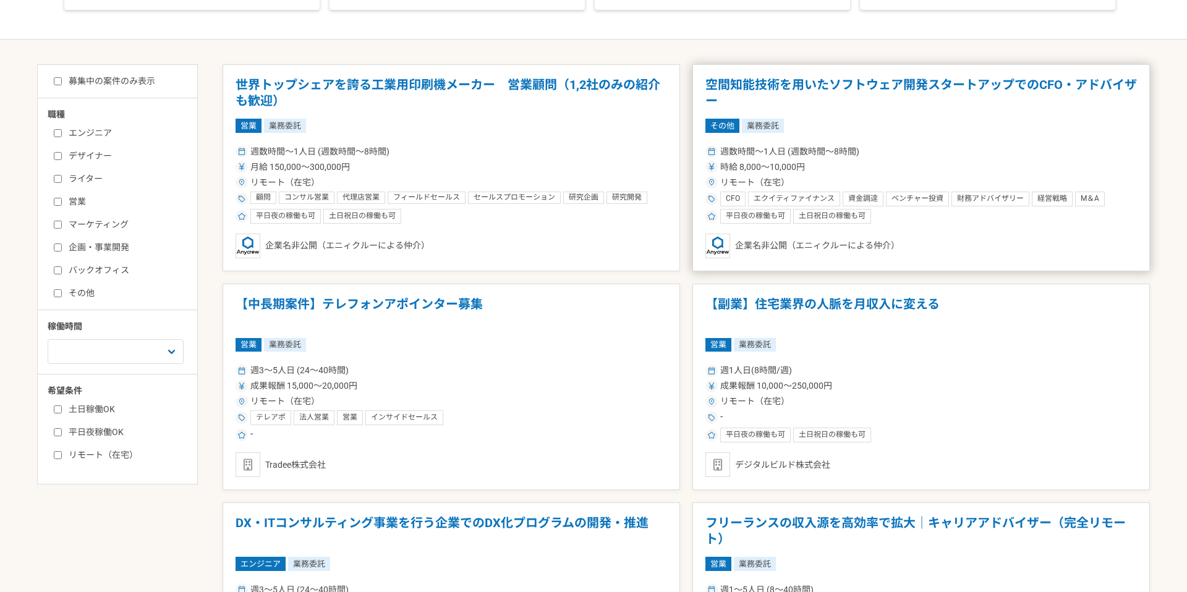
scroll to position [229, 0]
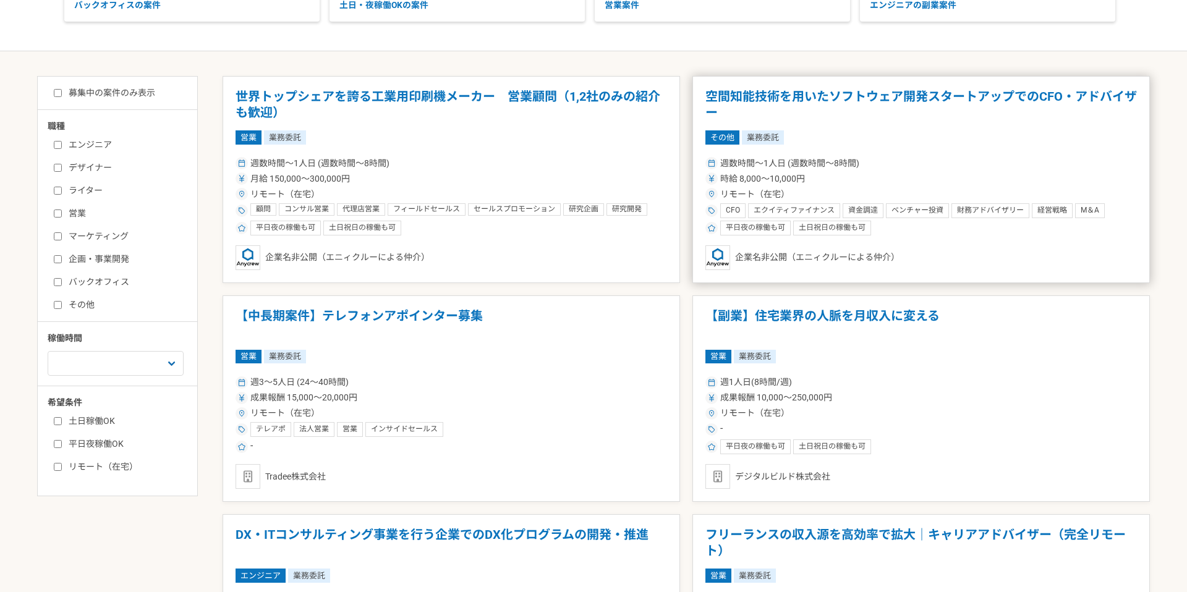
click at [737, 101] on h1 "空間知能技術を用いたソフトウェア開発スタートアップでのCFO・アドバイザー" at bounding box center [922, 105] width 432 height 32
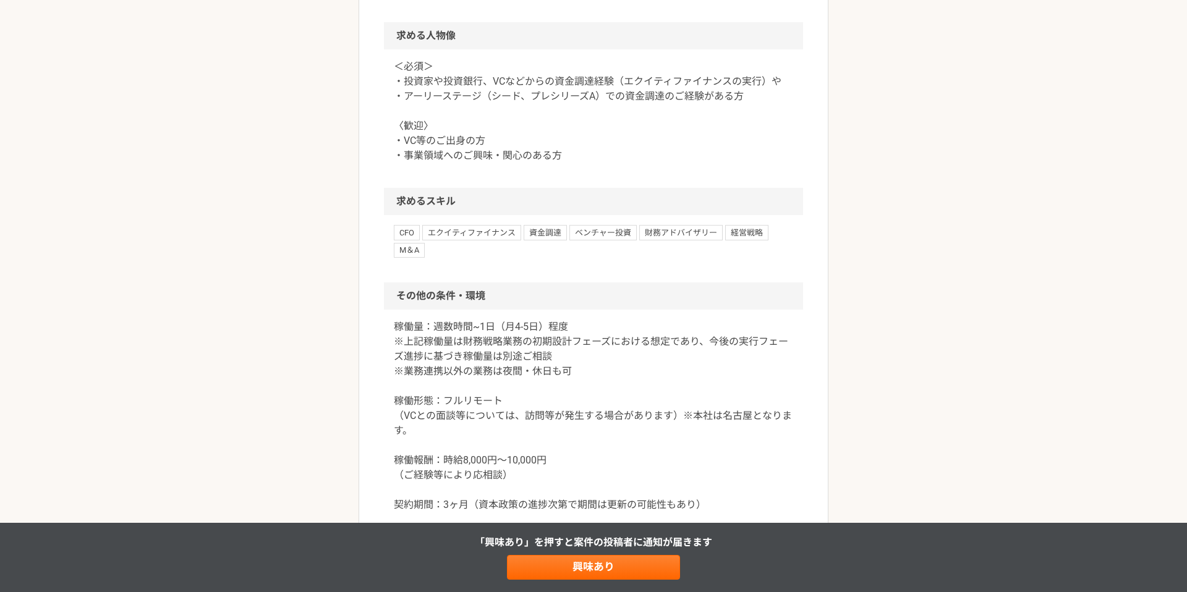
scroll to position [1207, 0]
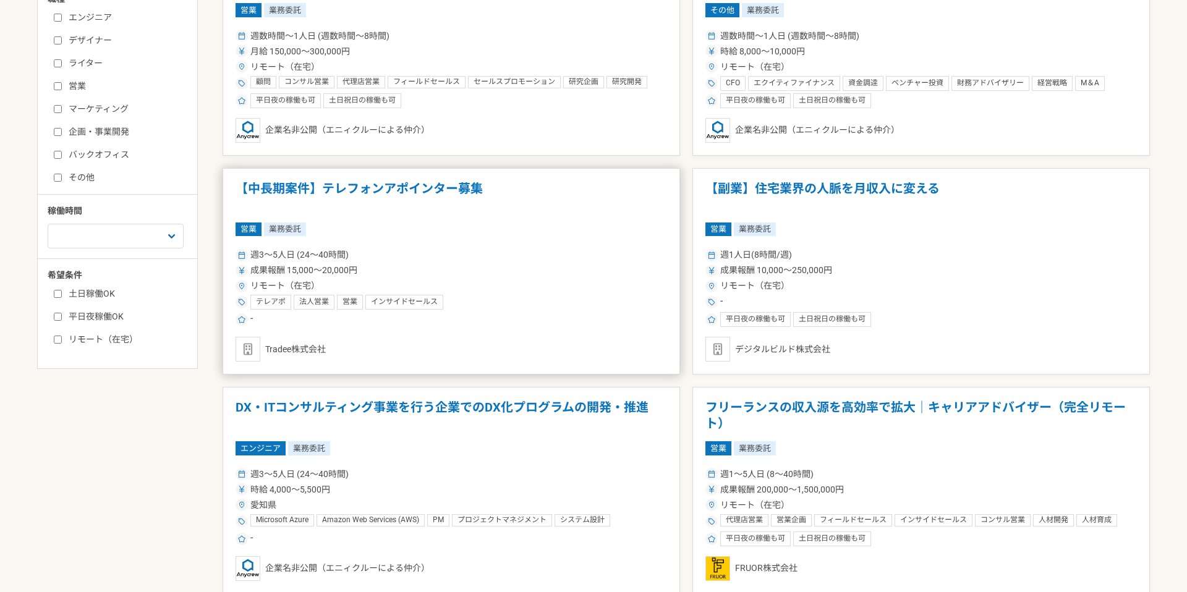
scroll to position [365, 0]
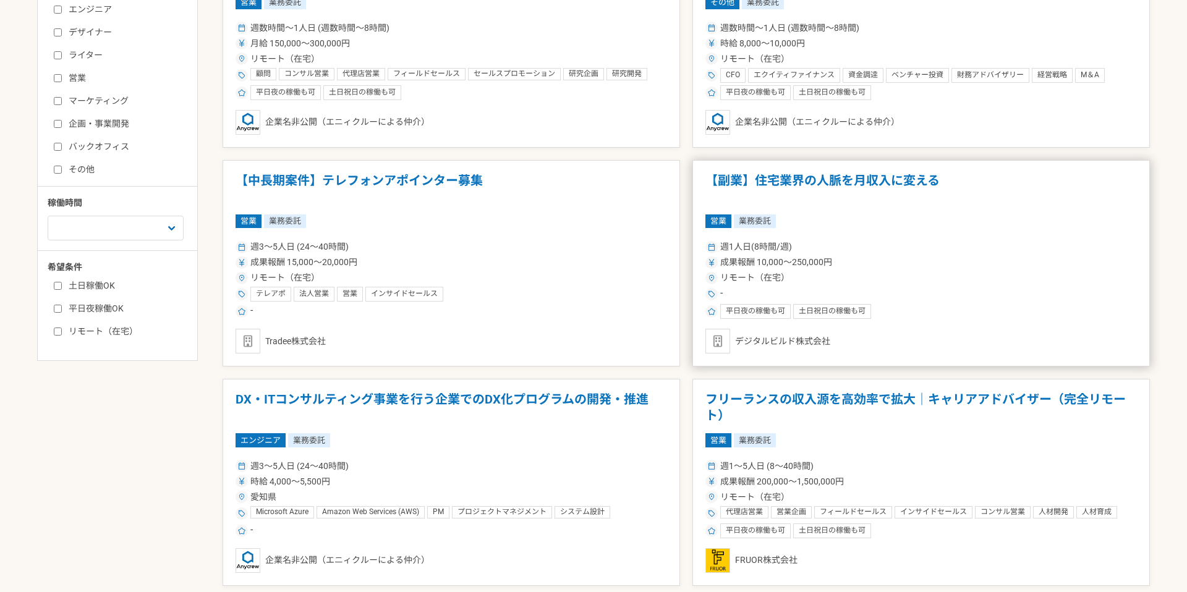
click at [789, 184] on h1 "【副業】住宅業界の人脈を月収入に変える" at bounding box center [922, 189] width 432 height 32
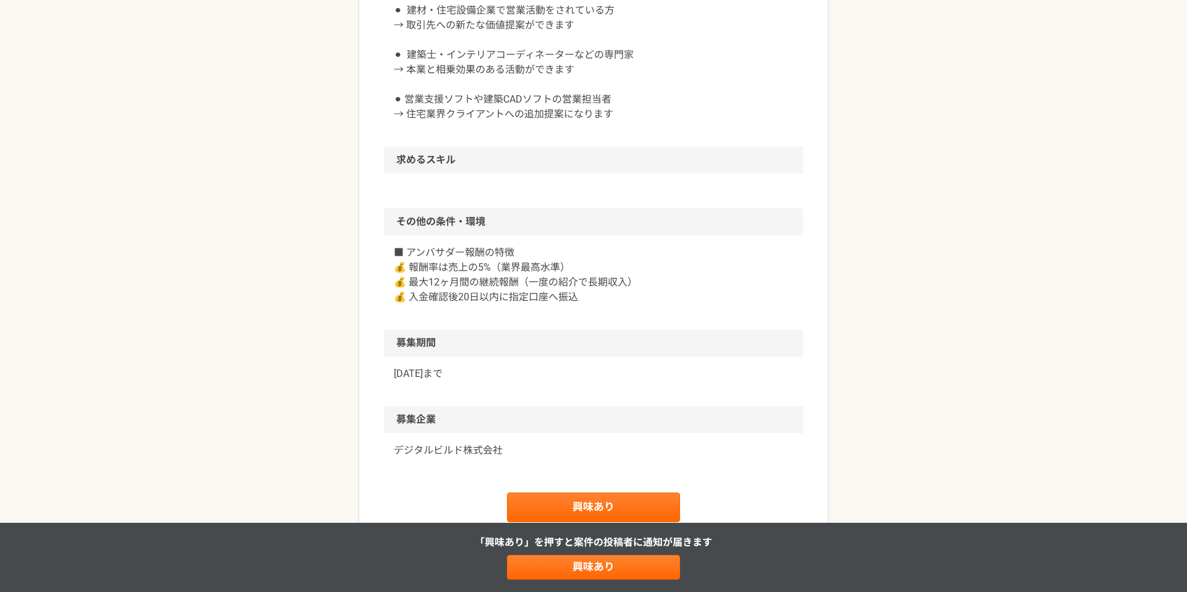
scroll to position [968, 0]
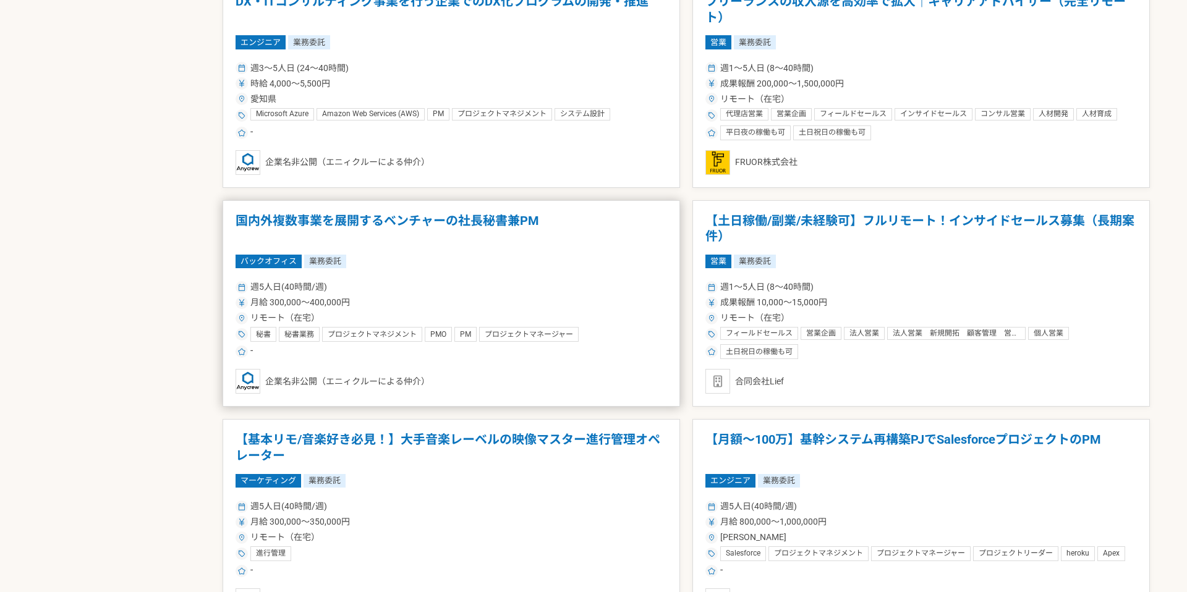
scroll to position [1060, 0]
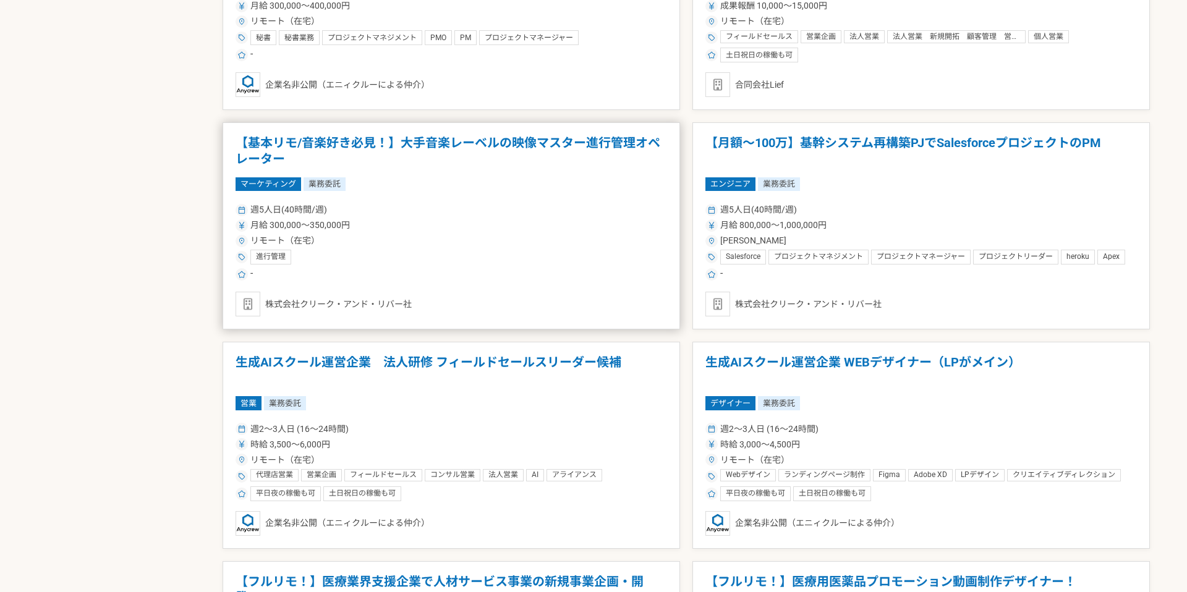
click at [599, 147] on h1 "【基本リモ/音楽好き必見！】大手音楽レーベルの映像マスター進行管理オペレーター" at bounding box center [452, 151] width 432 height 32
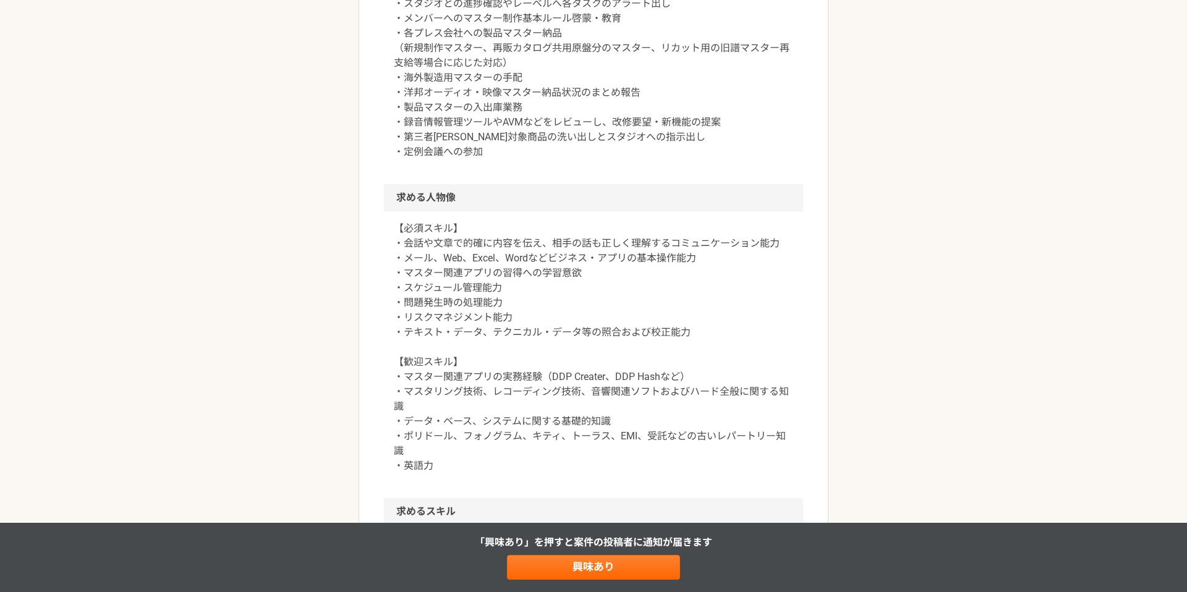
scroll to position [678, 0]
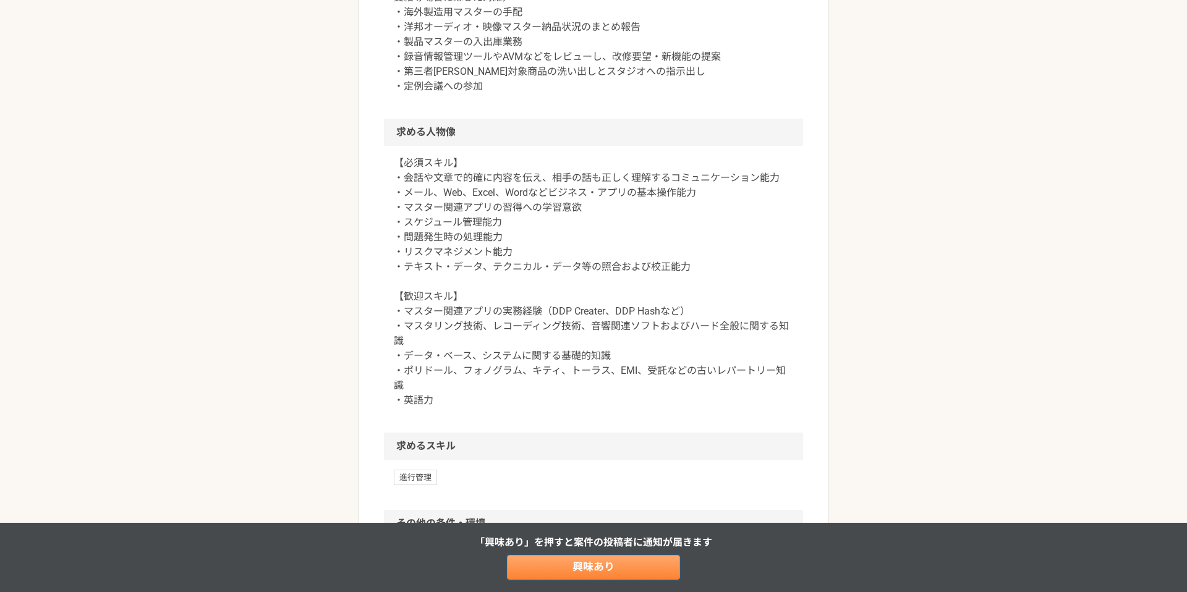
click at [600, 566] on link "興味あり" at bounding box center [593, 567] width 173 height 25
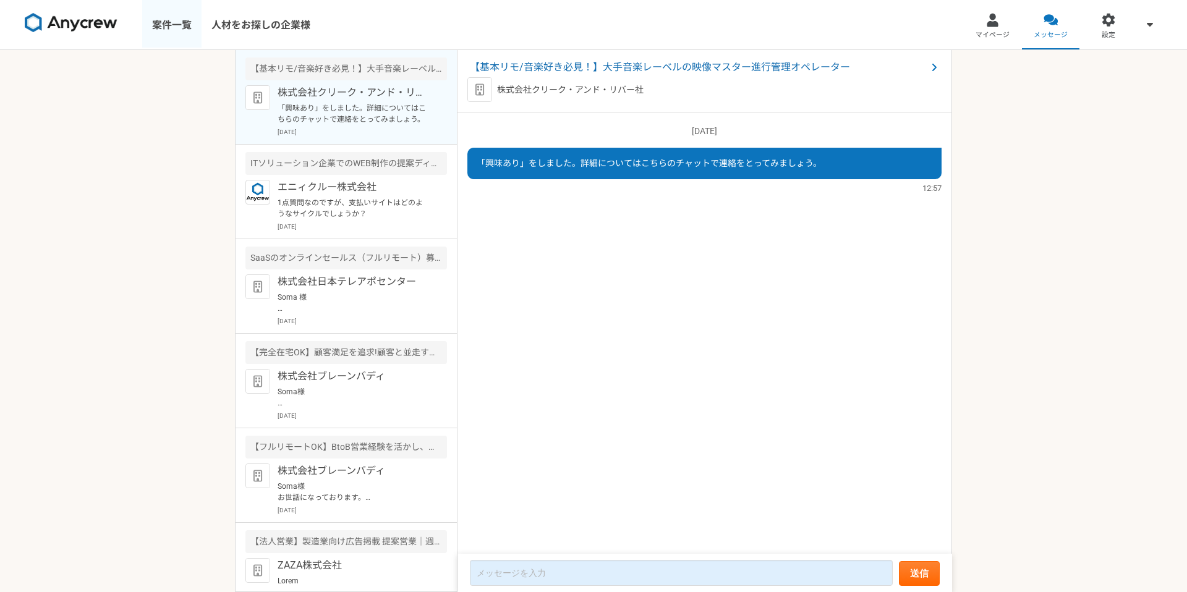
click at [174, 29] on link "案件一覧" at bounding box center [171, 24] width 59 height 49
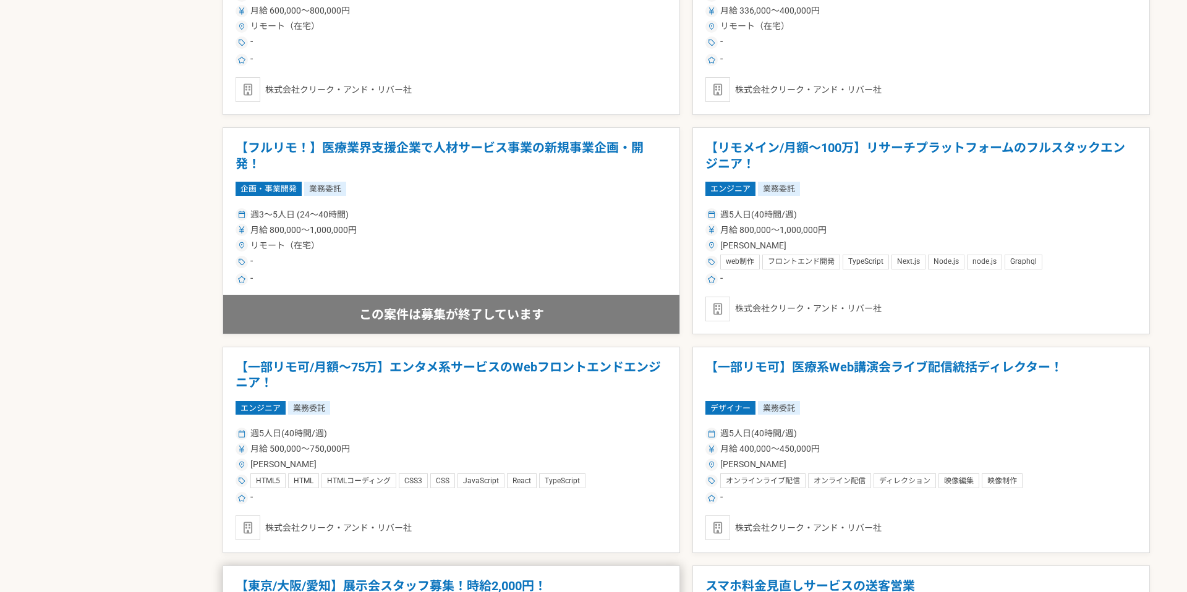
scroll to position [1711, 0]
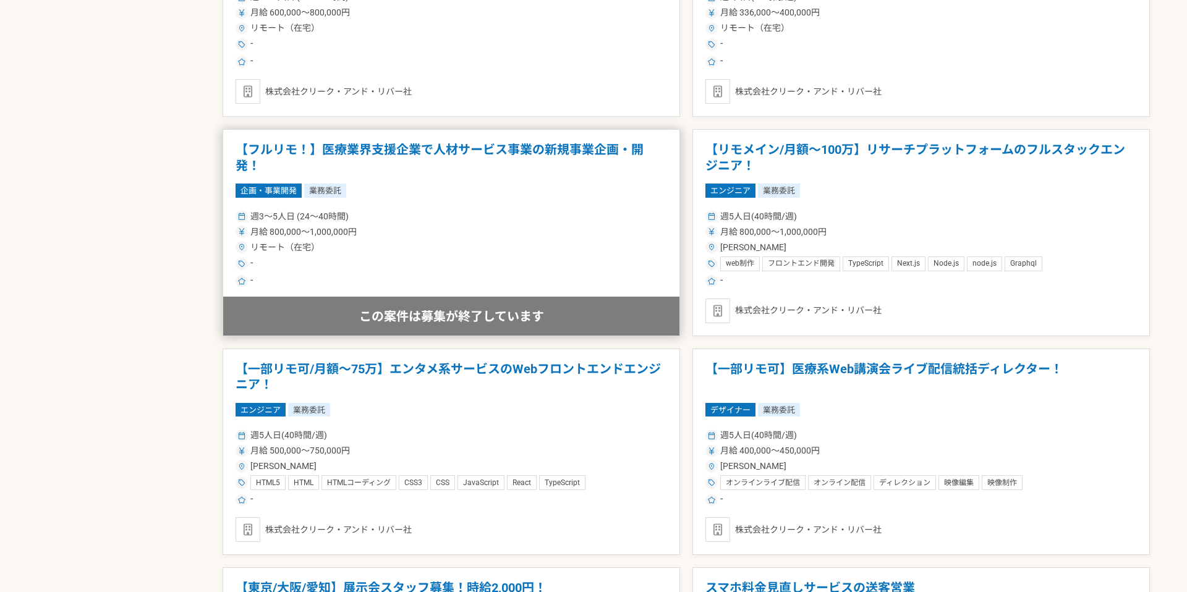
click at [611, 153] on h1 "【フルリモ！】医療業界支援企業で人材サービス事業の新規事業企画・開発！" at bounding box center [452, 158] width 432 height 32
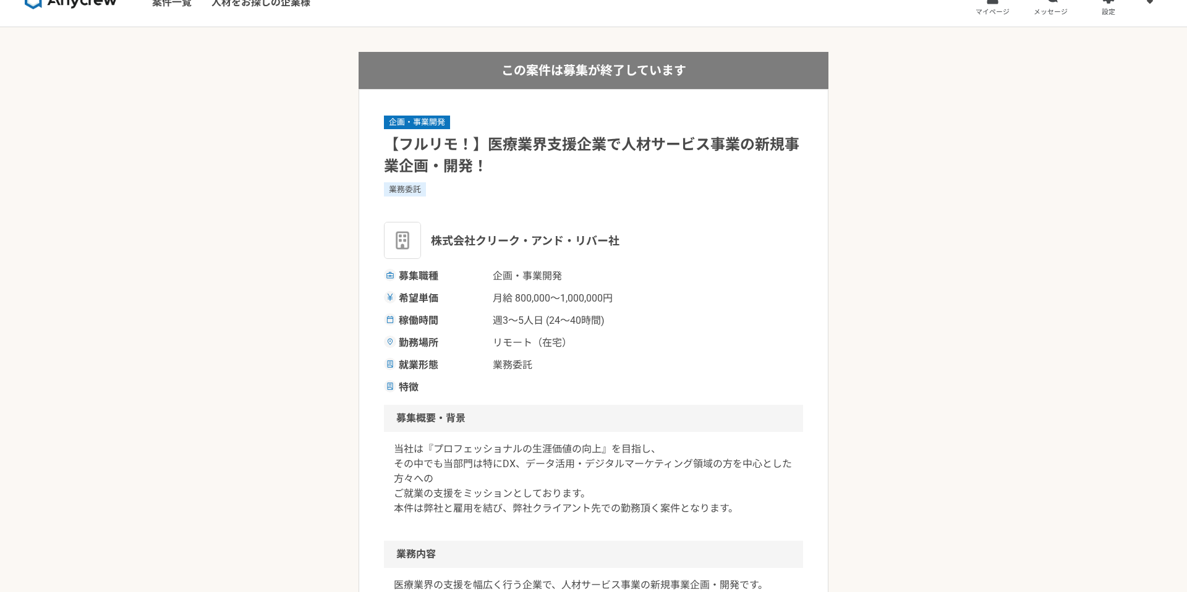
scroll to position [27, 0]
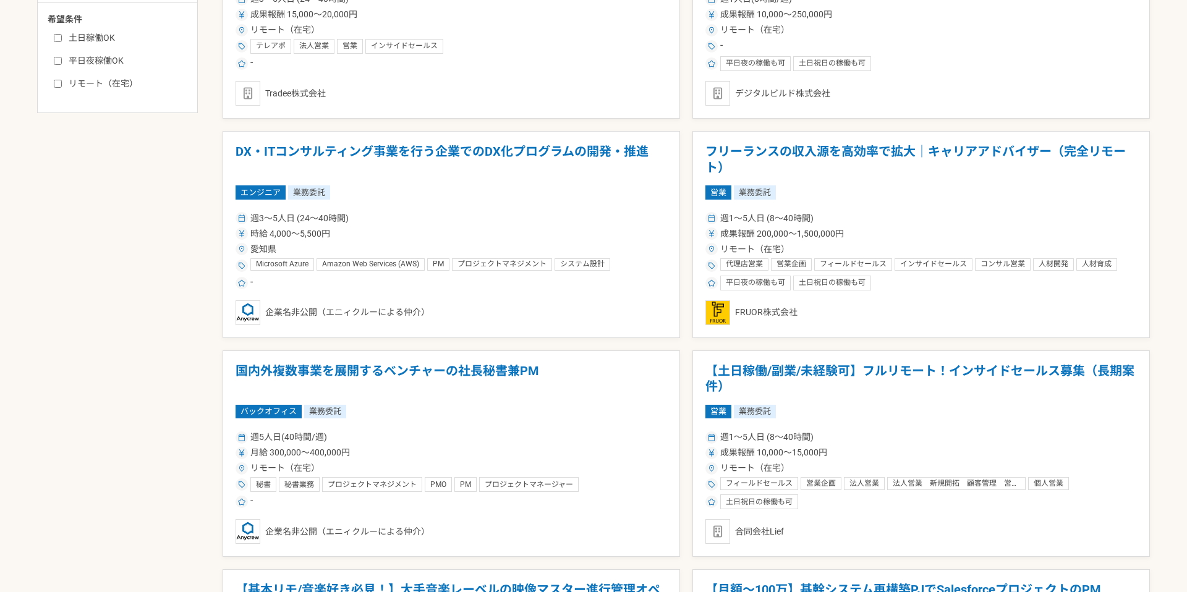
scroll to position [610, 0]
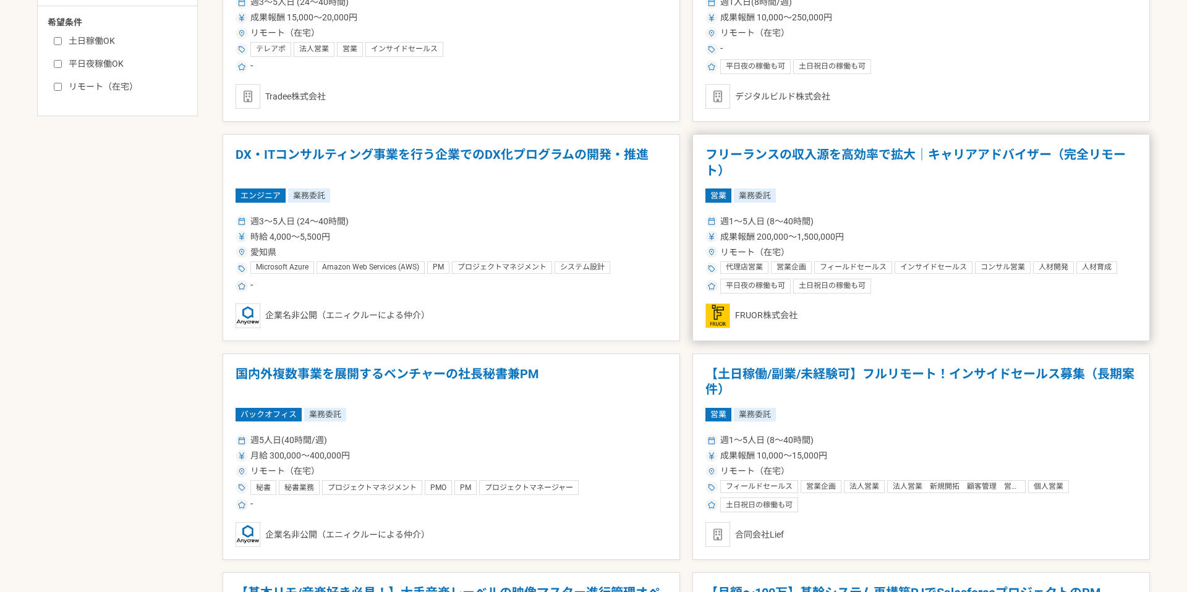
click at [898, 160] on h1 "フリーランスの収入源を高効率で拡大｜キャリアアドバイザー（完全リモート）" at bounding box center [922, 163] width 432 height 32
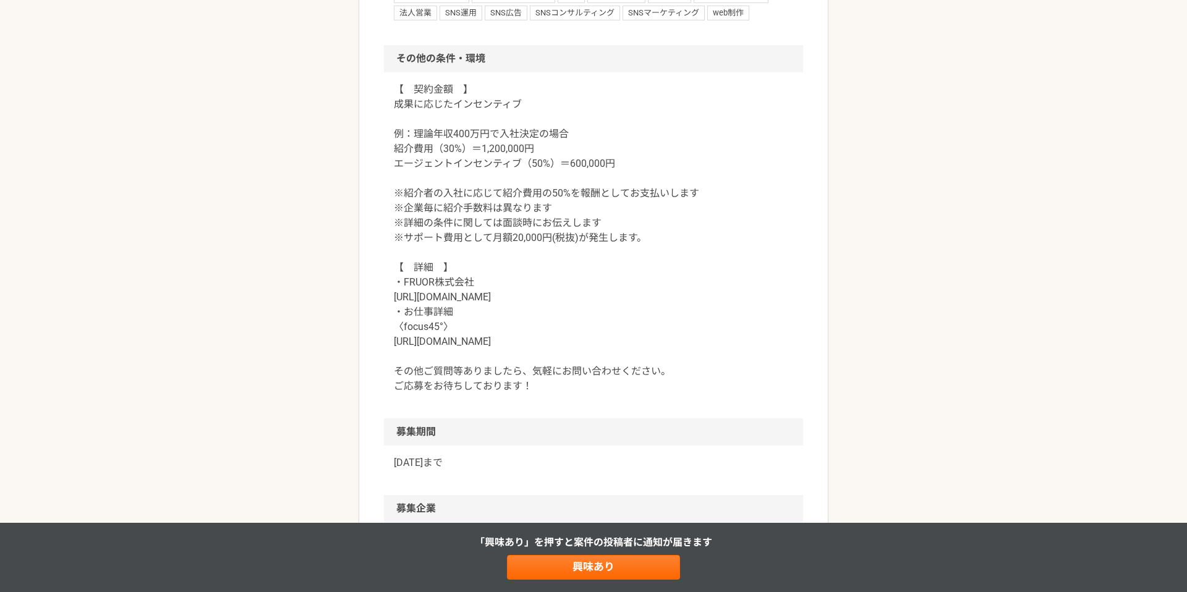
scroll to position [1151, 0]
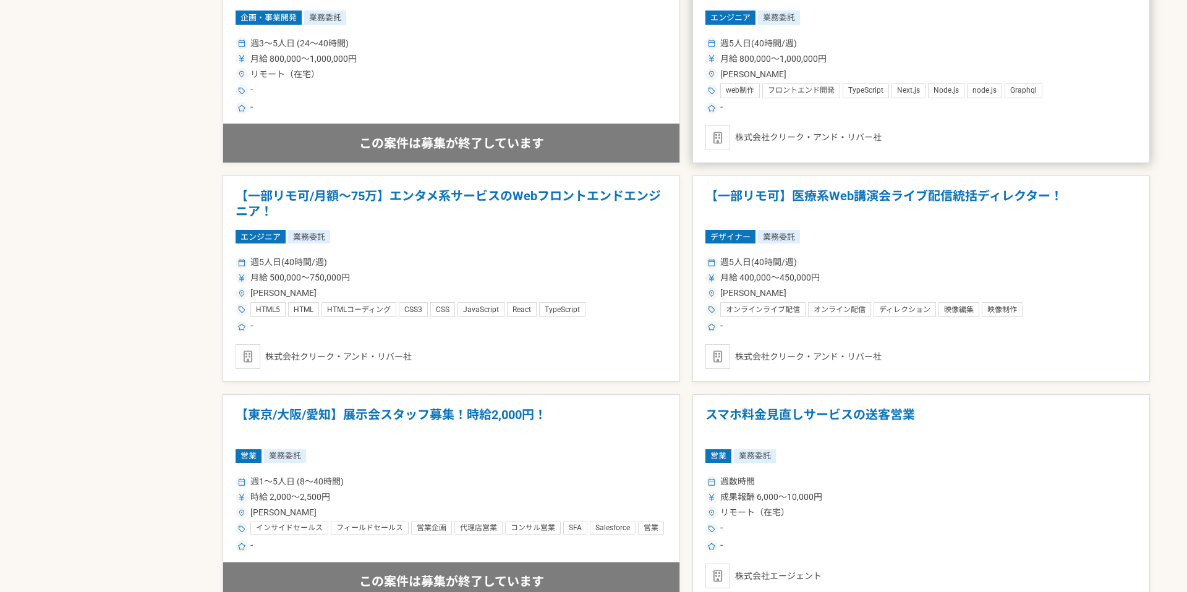
scroll to position [1997, 0]
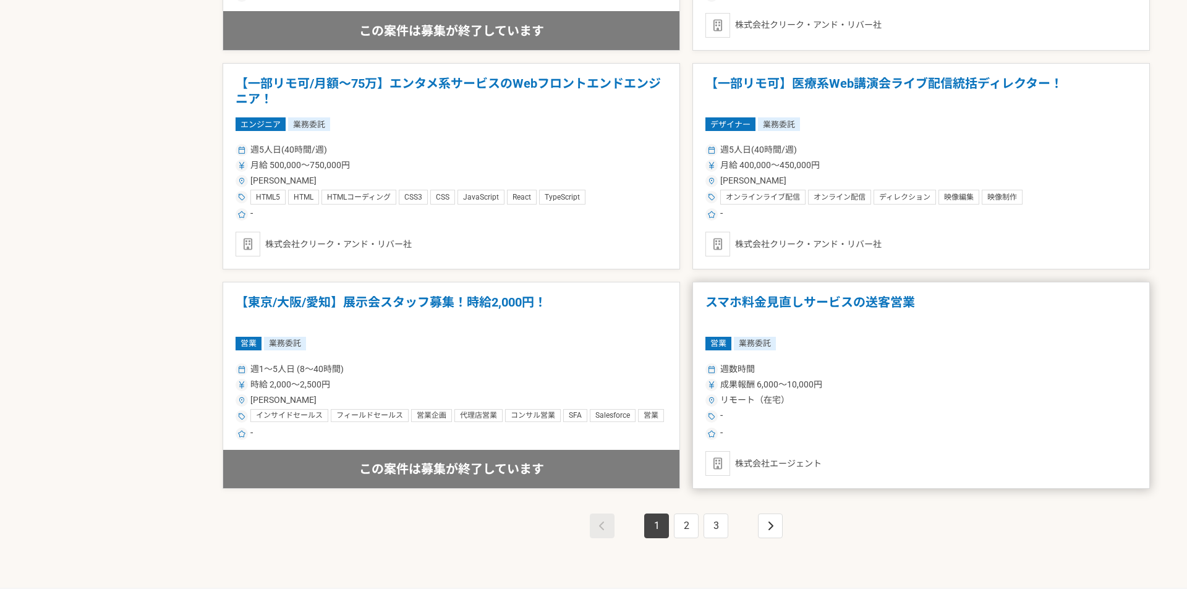
click at [772, 298] on h1 "スマホ料金見直しサービスの送客営業" at bounding box center [922, 311] width 432 height 32
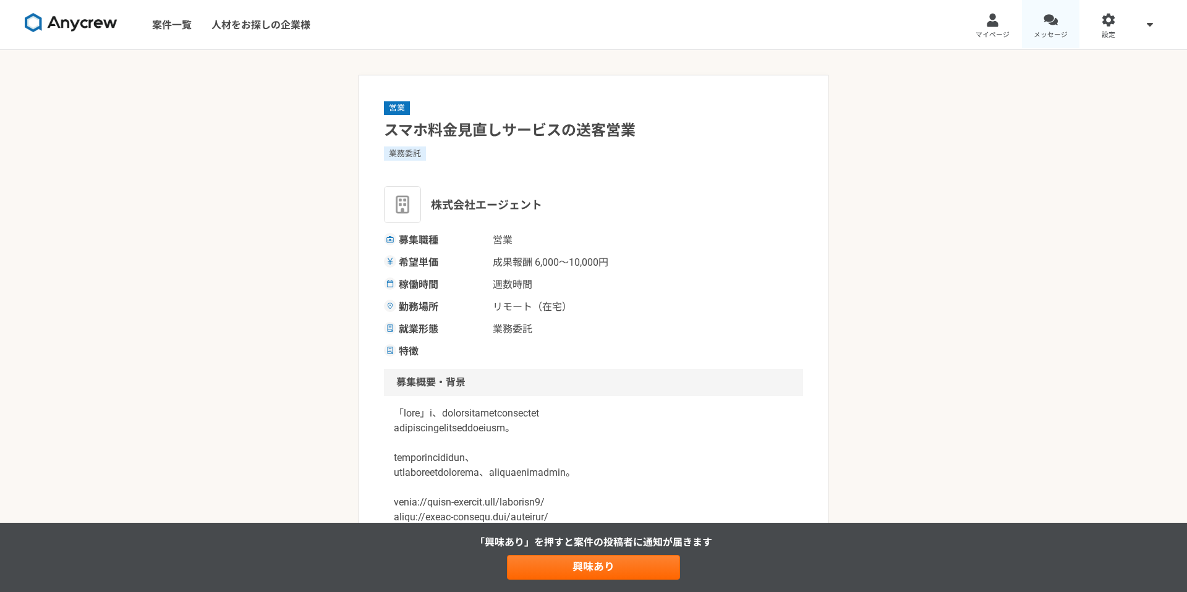
click at [1058, 32] on span "メッセージ" at bounding box center [1051, 35] width 34 height 10
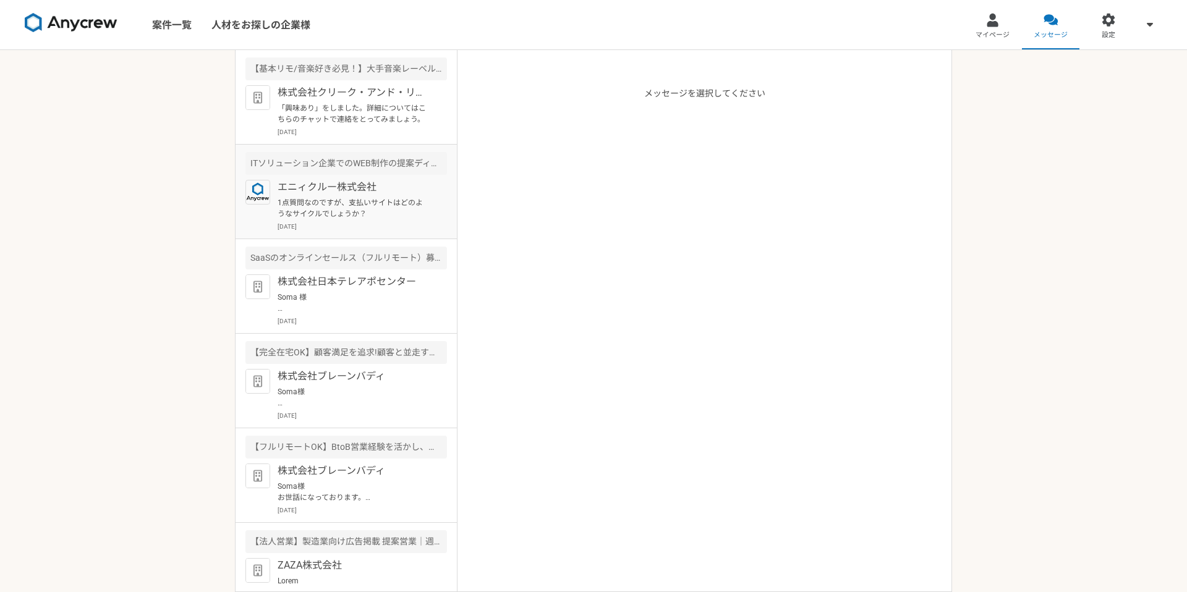
click at [382, 199] on p "1点質問なのですが、支払いサイトはどのようなサイクルでしょうか？" at bounding box center [354, 208] width 153 height 22
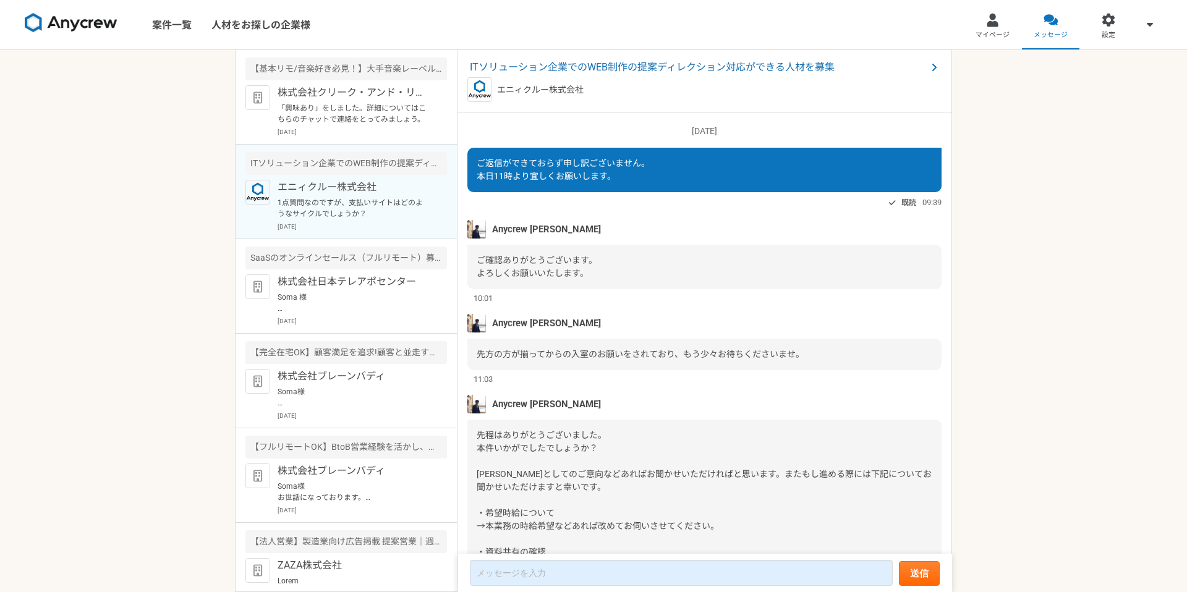
scroll to position [893, 0]
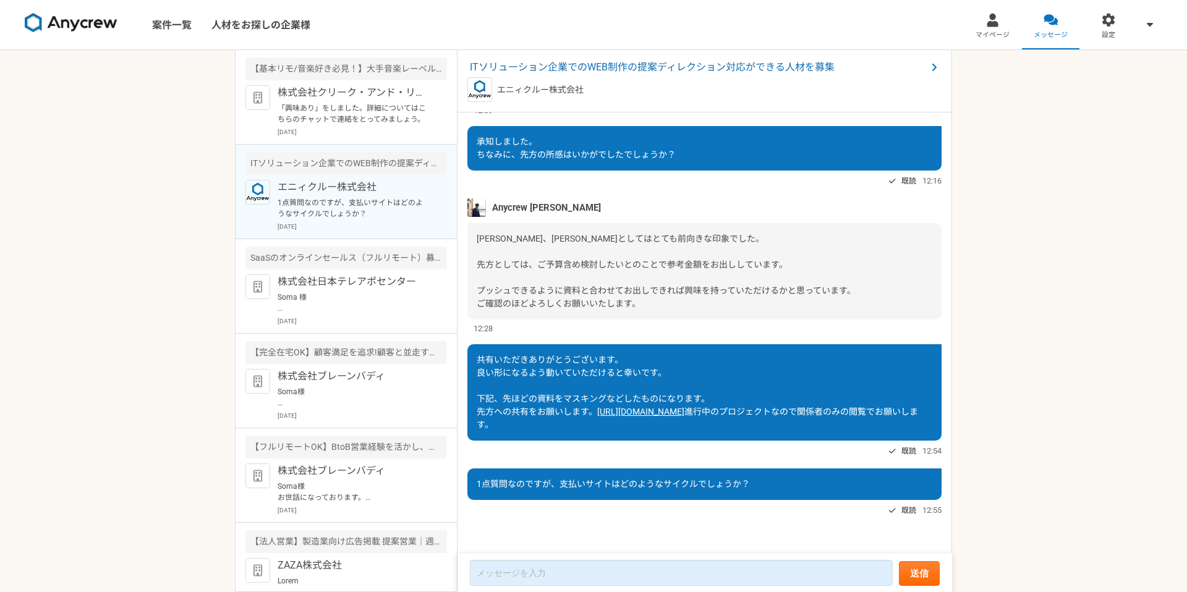
click at [641, 411] on link "[URL][DOMAIN_NAME]" at bounding box center [640, 412] width 87 height 10
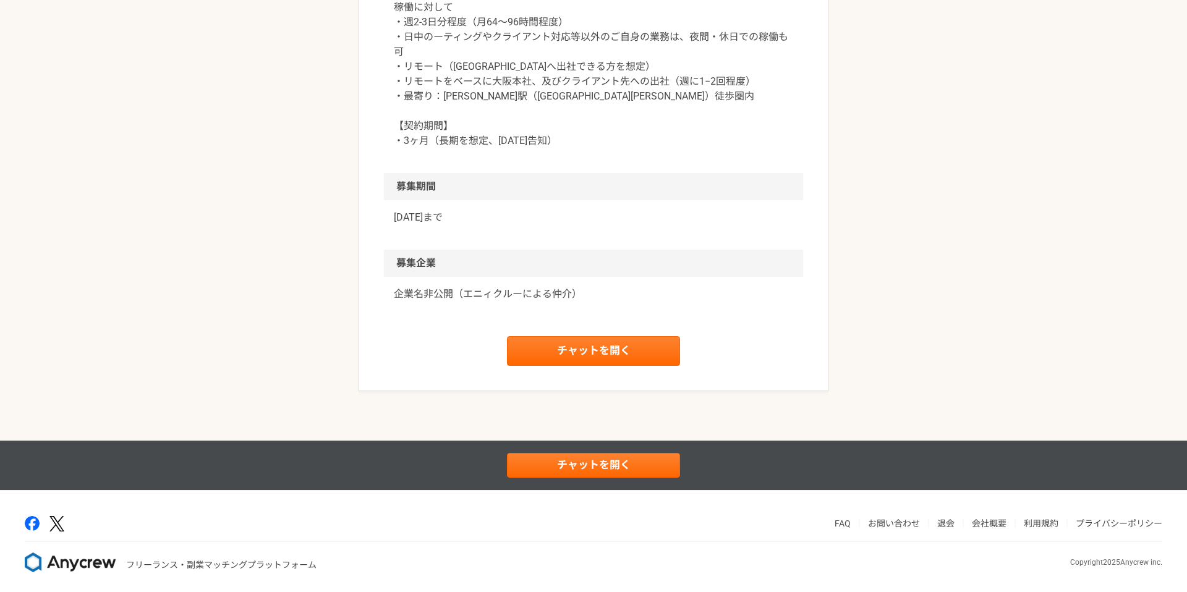
scroll to position [1333, 0]
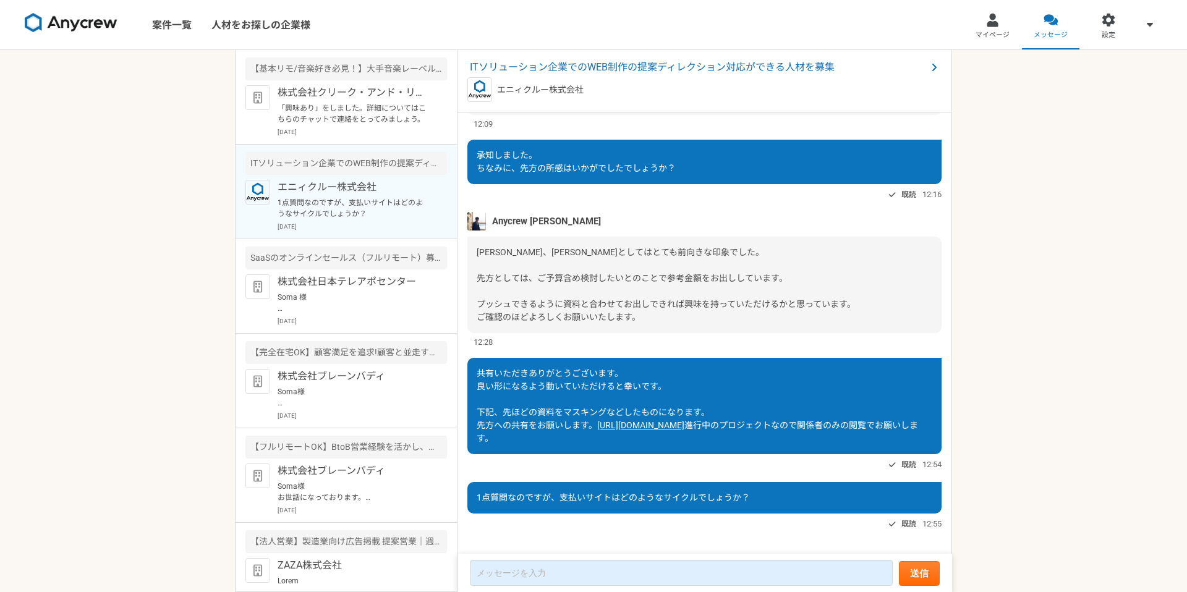
scroll to position [863, 0]
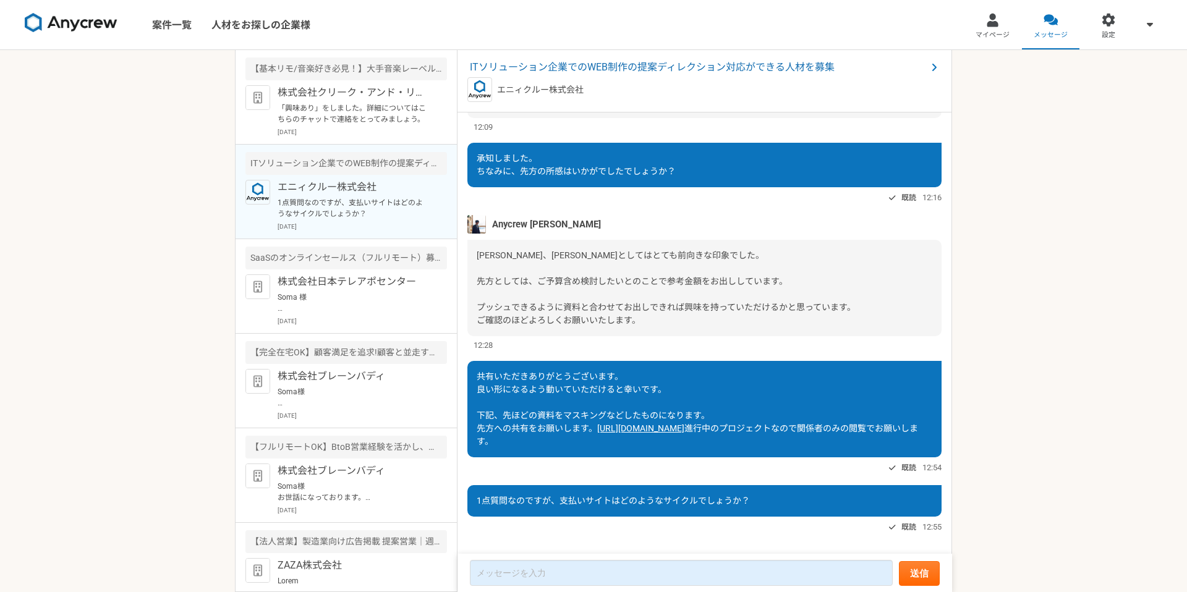
click at [597, 434] on link "[URL][DOMAIN_NAME]" at bounding box center [640, 429] width 87 height 10
